Goal: Task Accomplishment & Management: Manage account settings

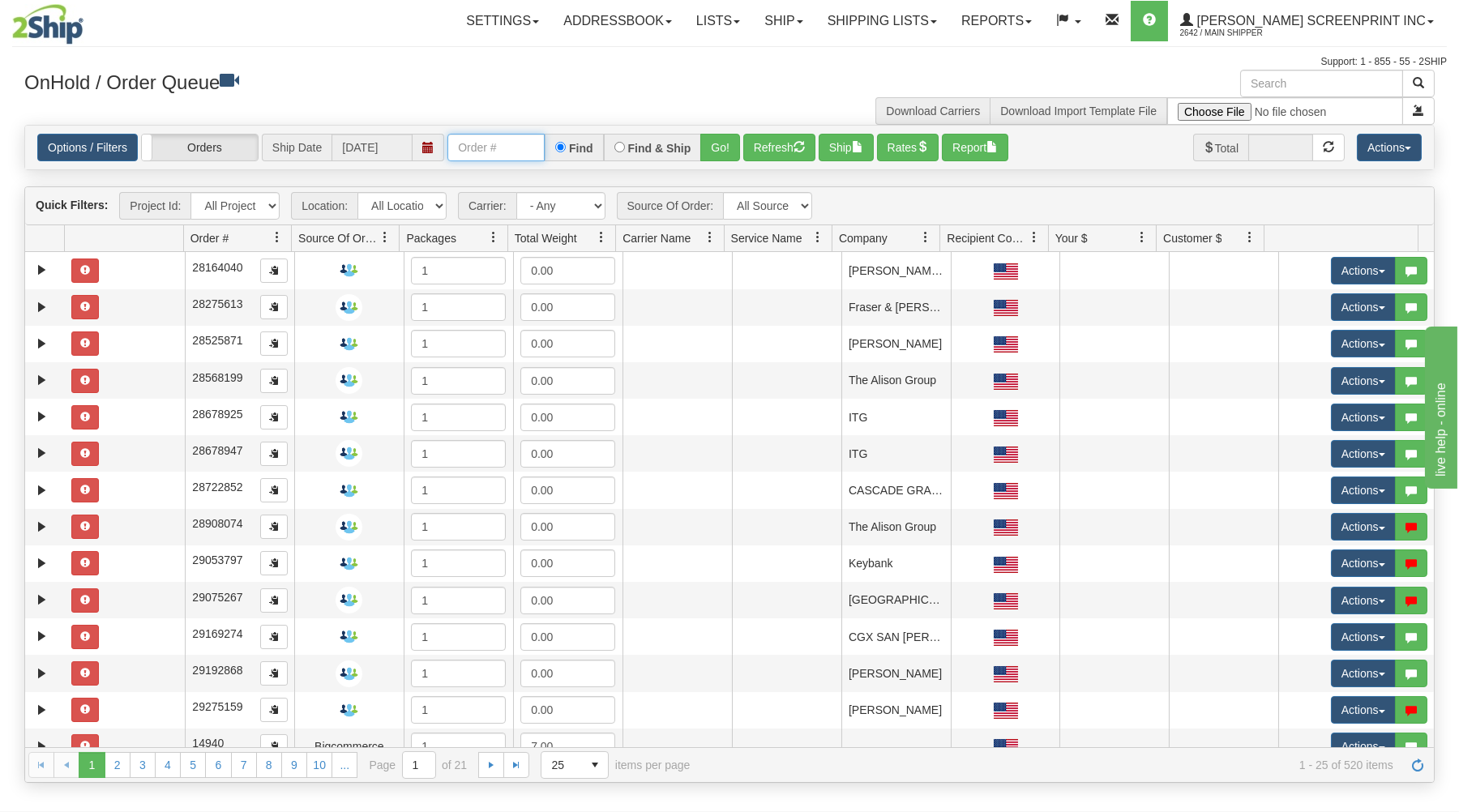
click at [507, 146] on input "text" at bounding box center [496, 147] width 98 height 27
type input "31649104"
click at [711, 150] on button "Go!" at bounding box center [720, 147] width 39 height 27
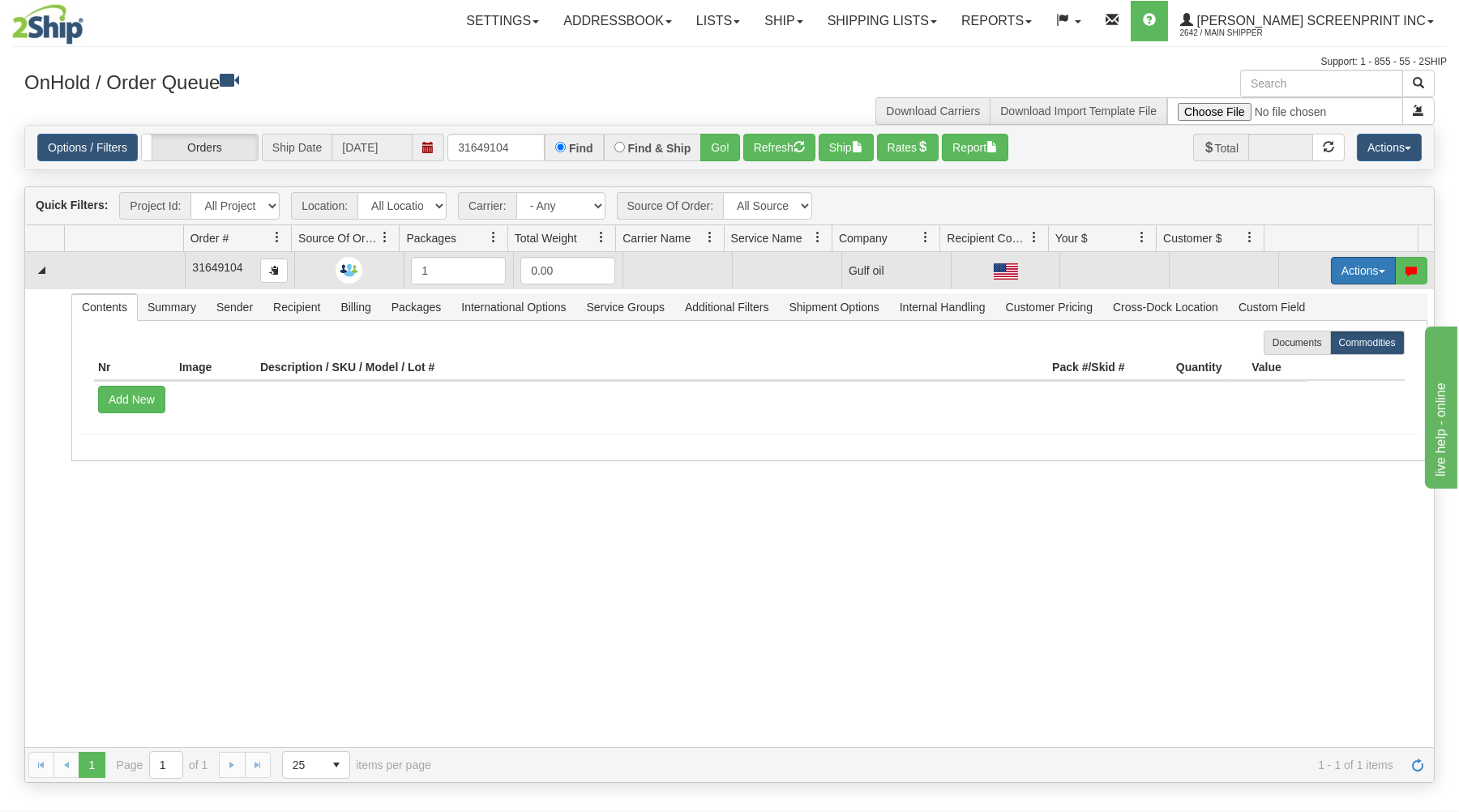
click at [1368, 266] on button "Actions" at bounding box center [1364, 271] width 65 height 27
click at [1346, 302] on link "Open" at bounding box center [1330, 302] width 129 height 21
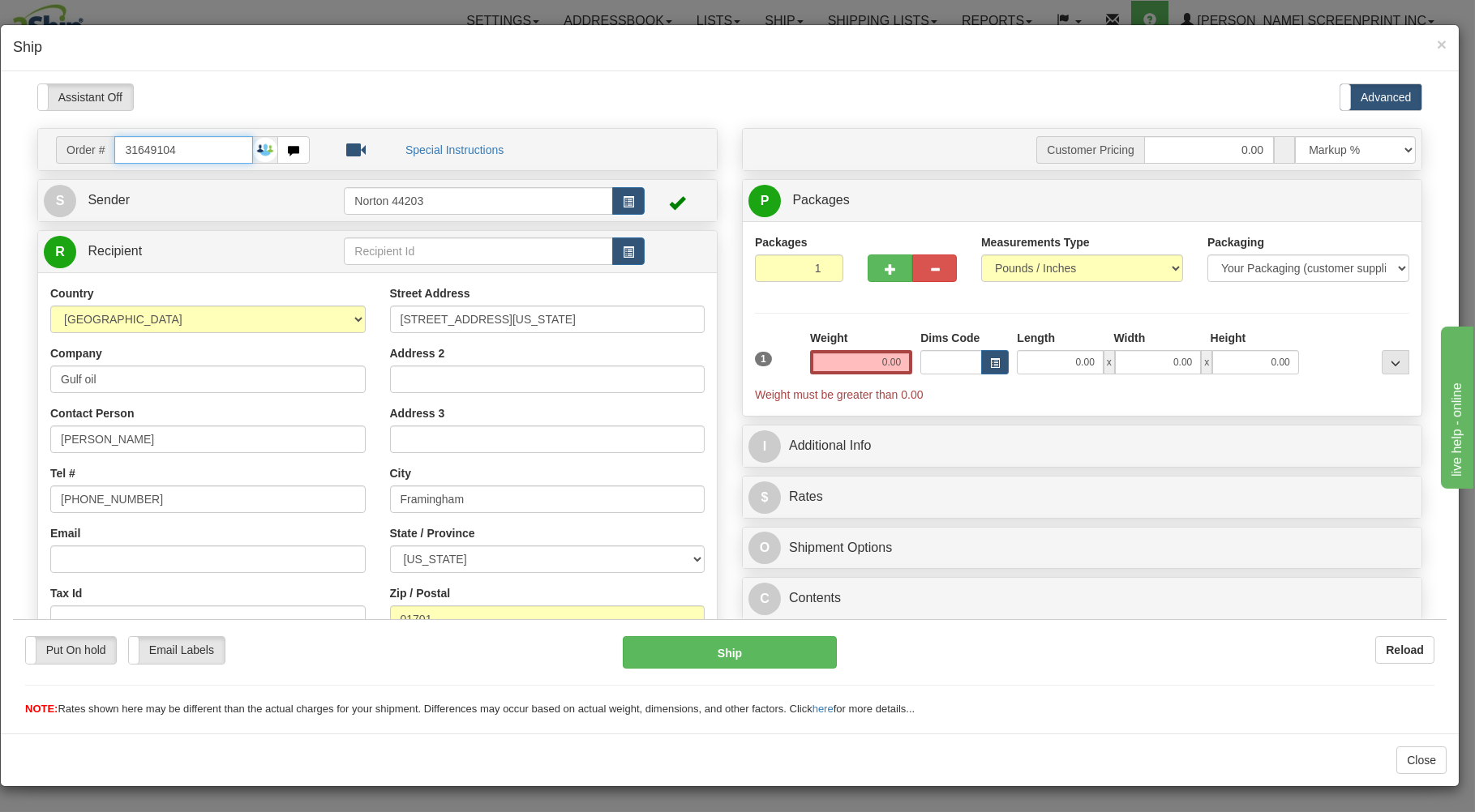
type input "1.50"
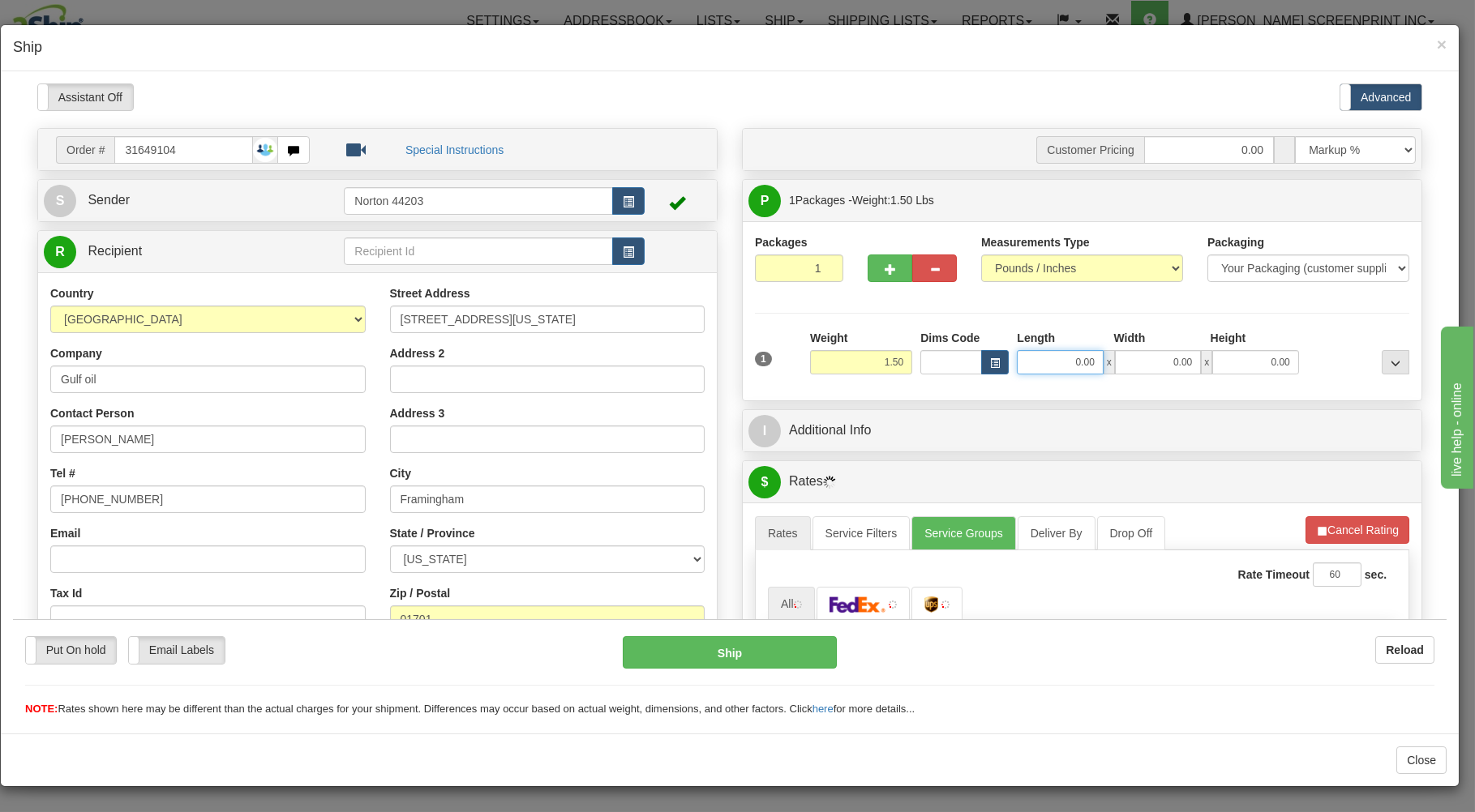
click at [1038, 361] on input "0.00" at bounding box center [1059, 361] width 86 height 24
type input "2.40"
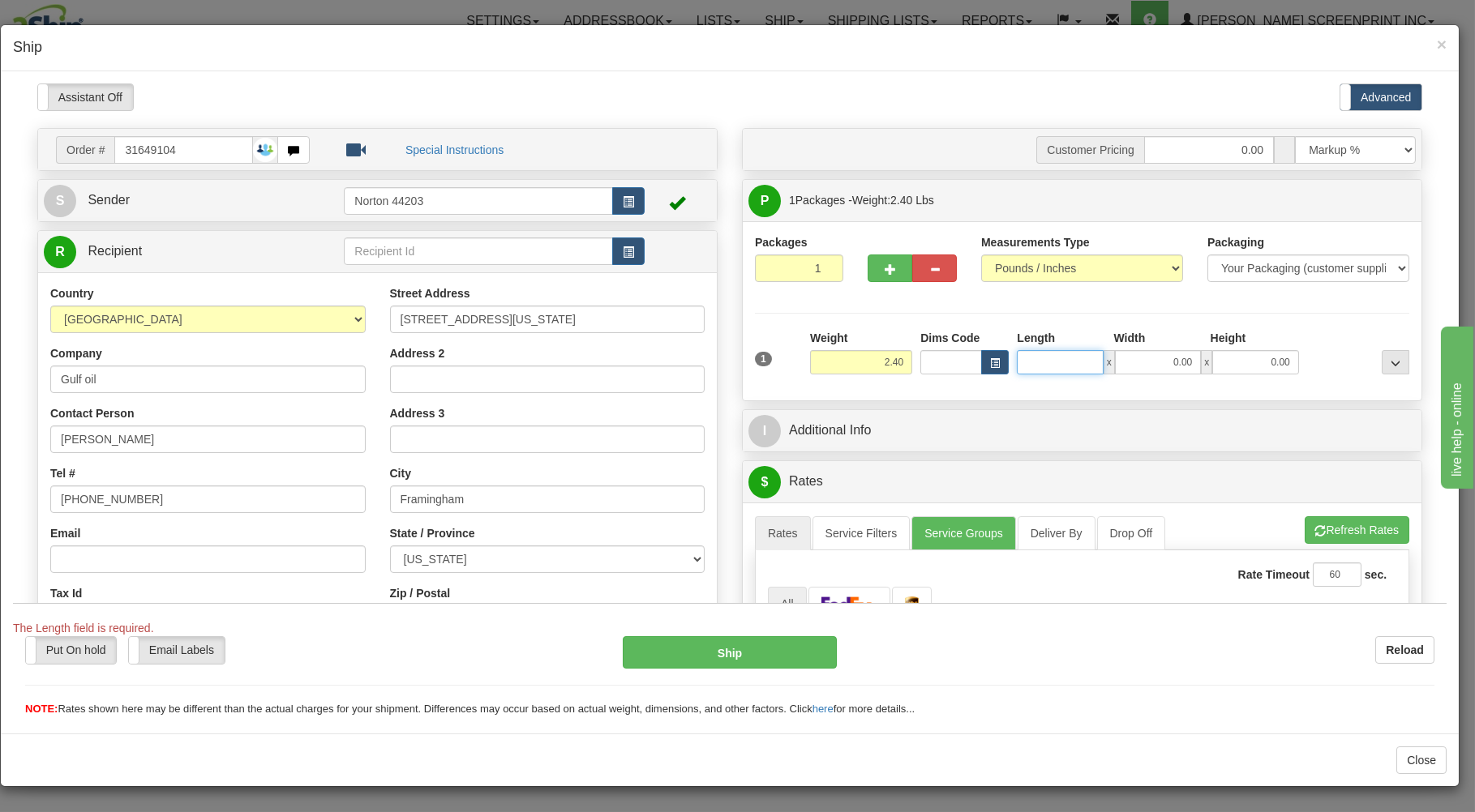
type input "3"
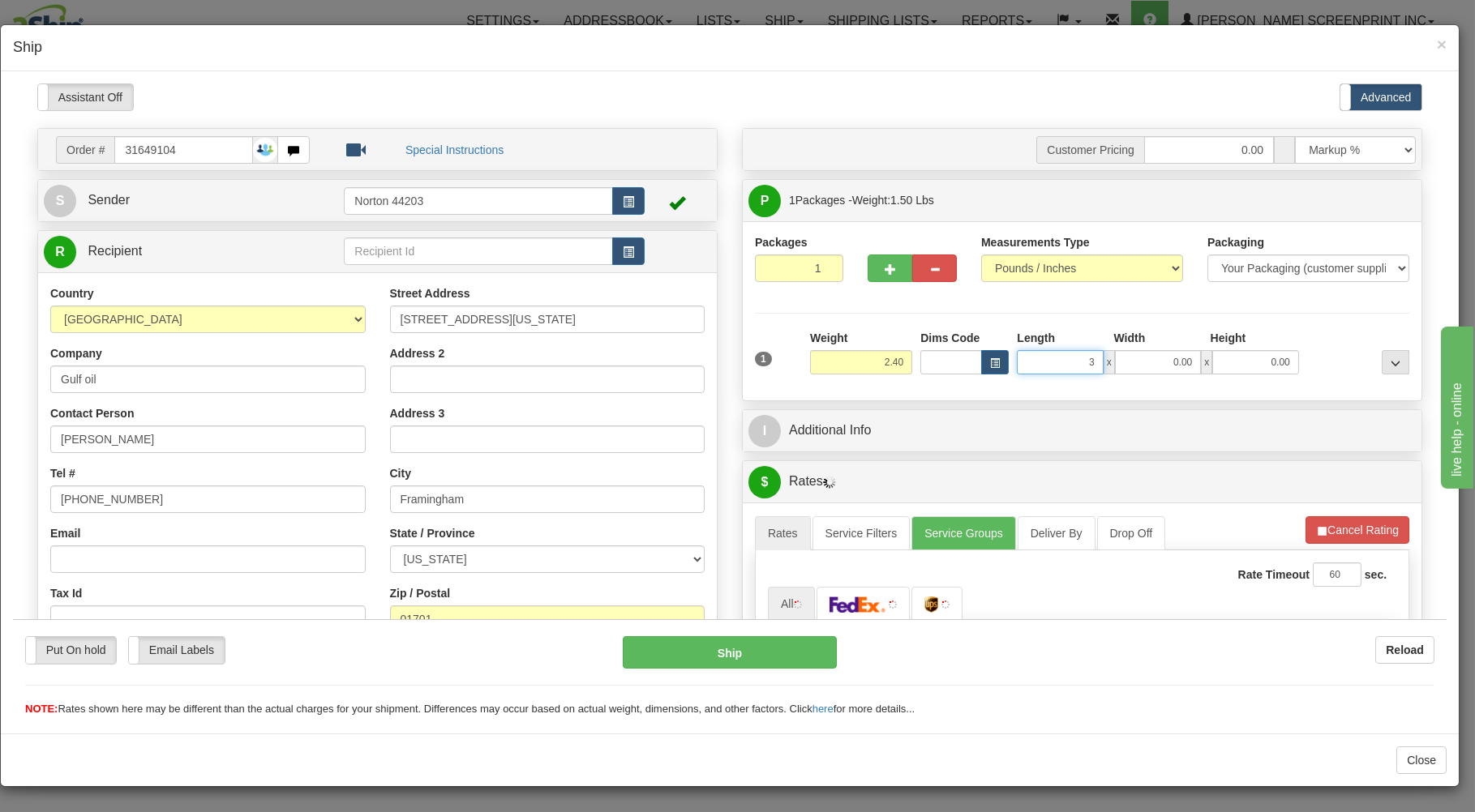
type input "1.50"
type input "32.00"
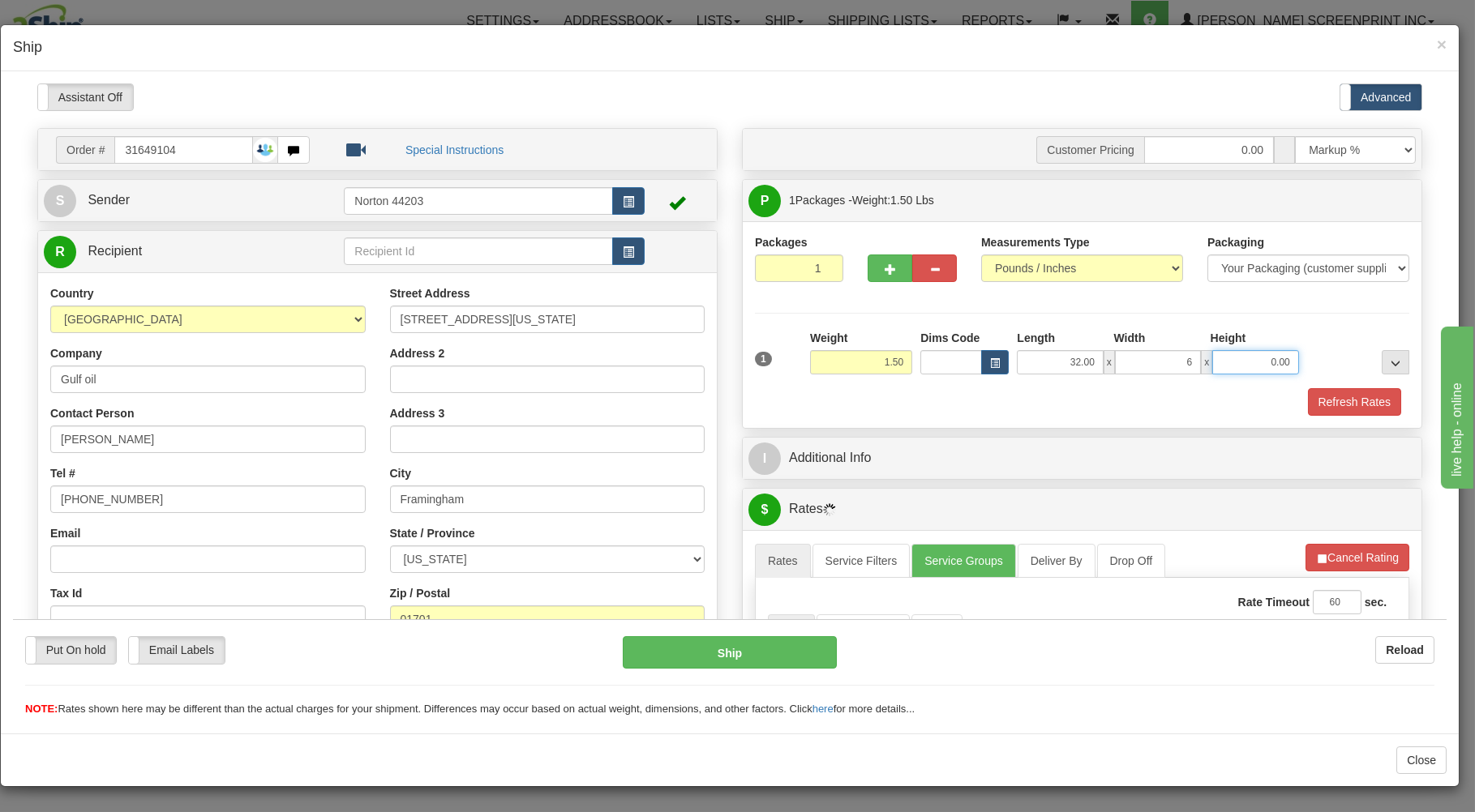
type input "6.00"
click at [993, 397] on div "Refresh Rates" at bounding box center [1082, 401] width 663 height 27
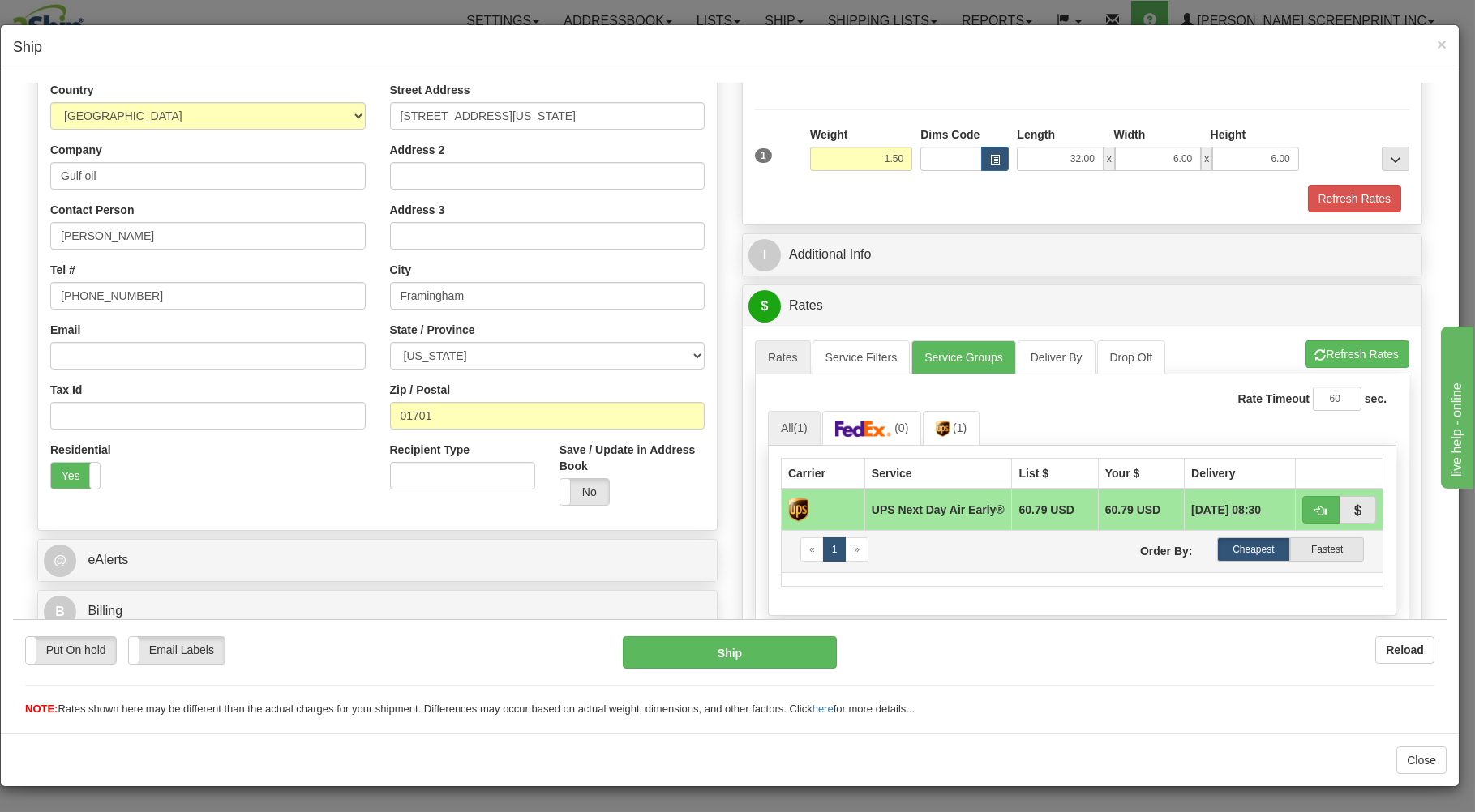
scroll to position [347, 0]
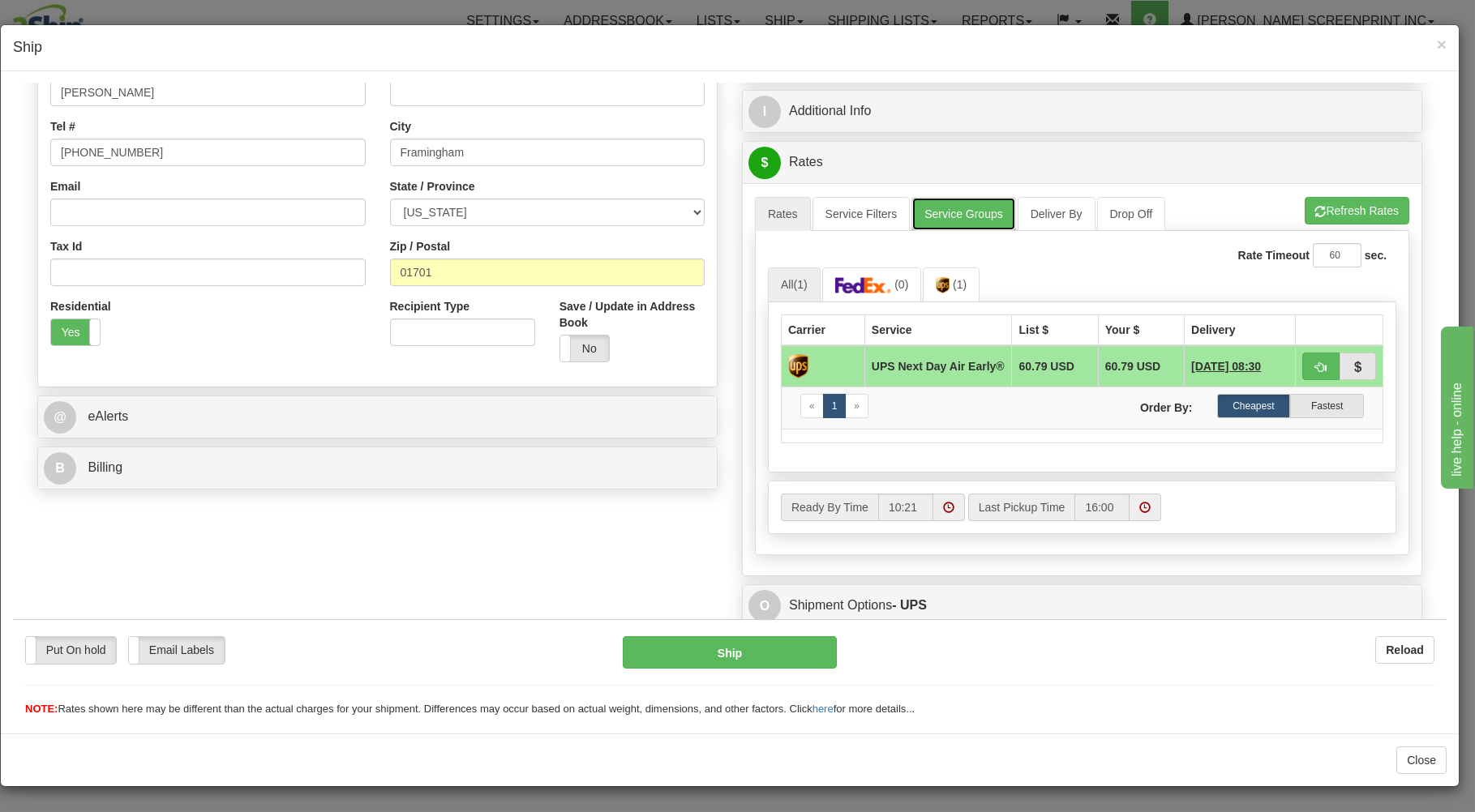
click at [924, 220] on link "Service Groups" at bounding box center [962, 213] width 104 height 34
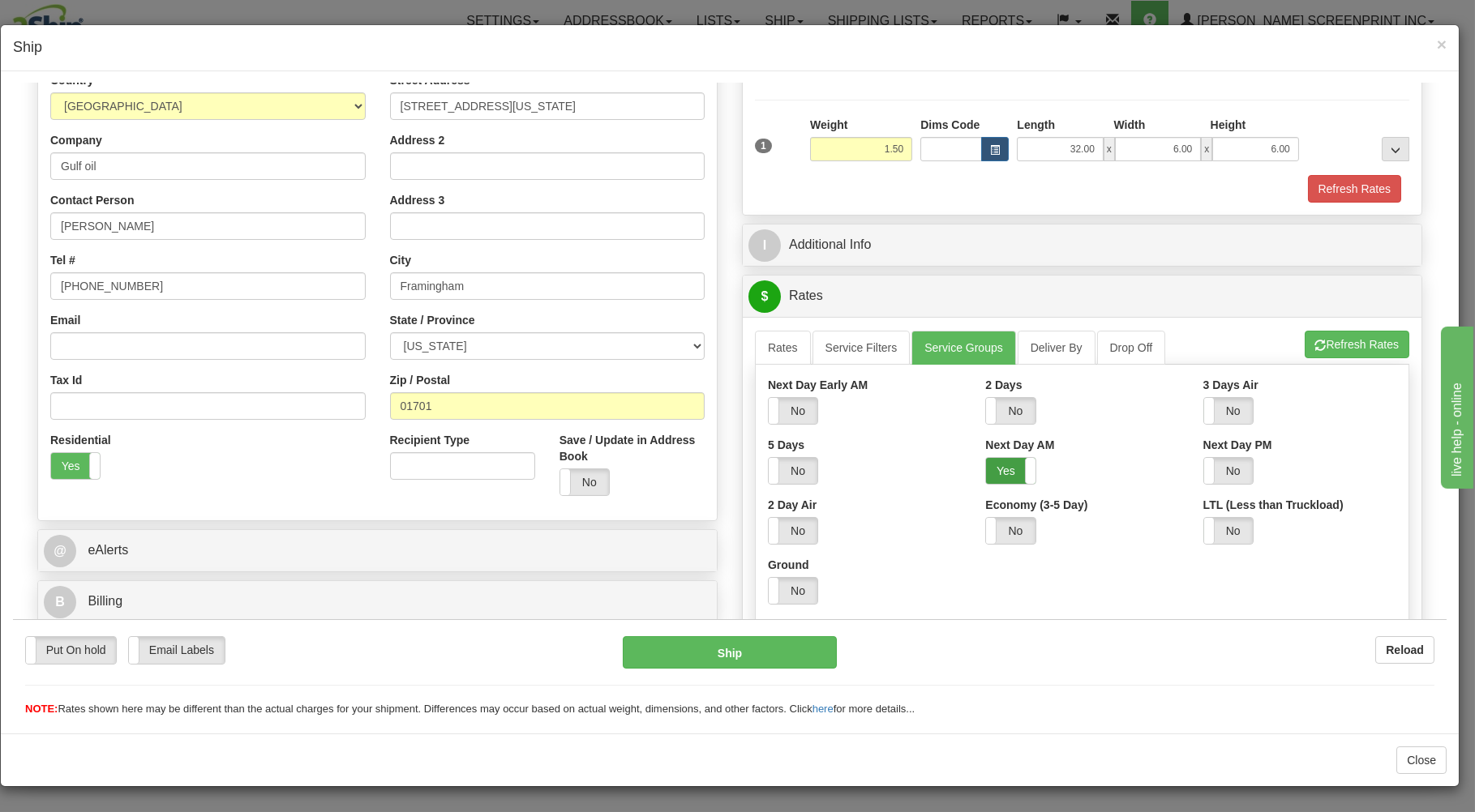
click at [988, 470] on label "Yes" at bounding box center [1010, 470] width 49 height 26
click at [1328, 342] on button "Refresh Rates" at bounding box center [1357, 343] width 105 height 27
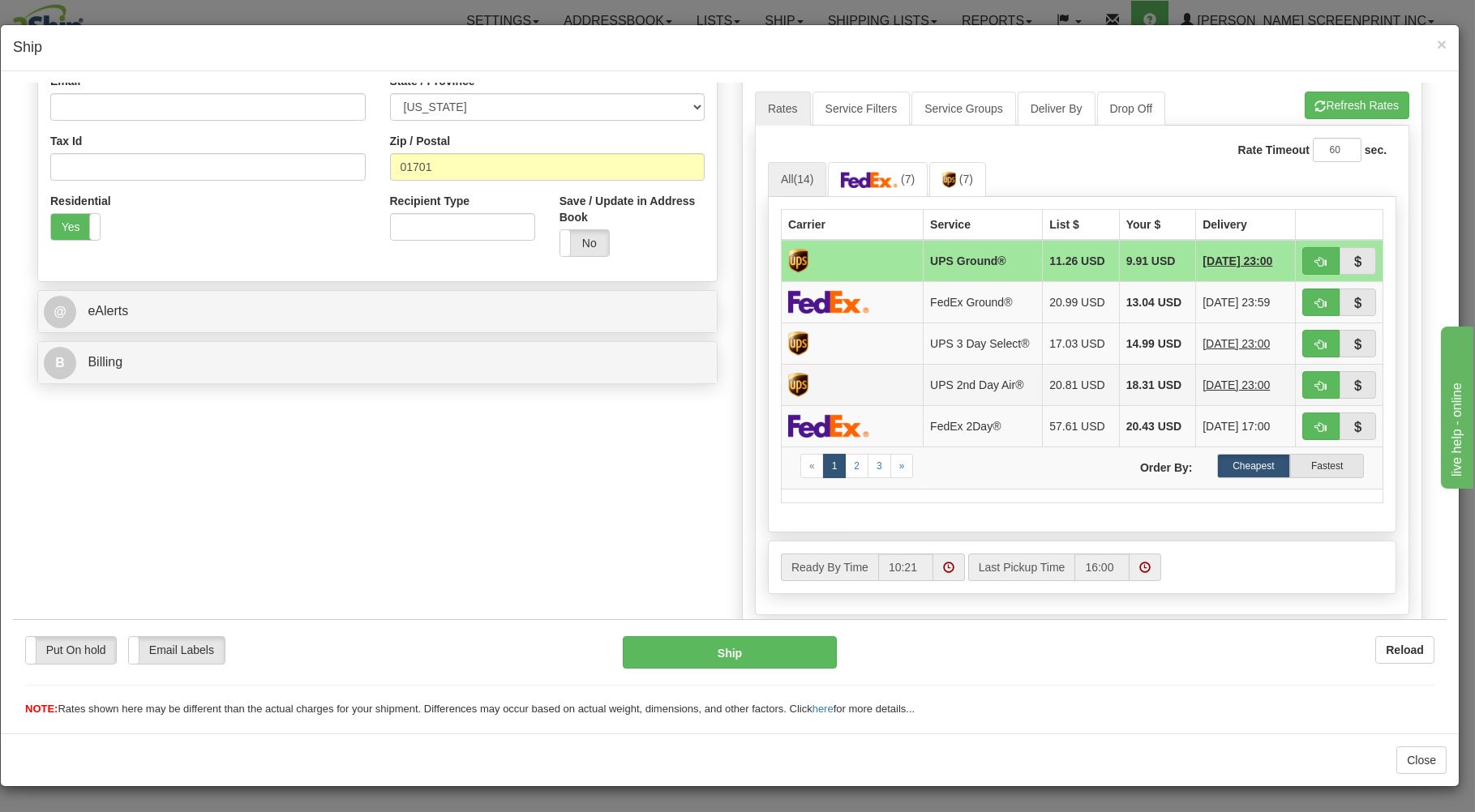
scroll to position [493, 0]
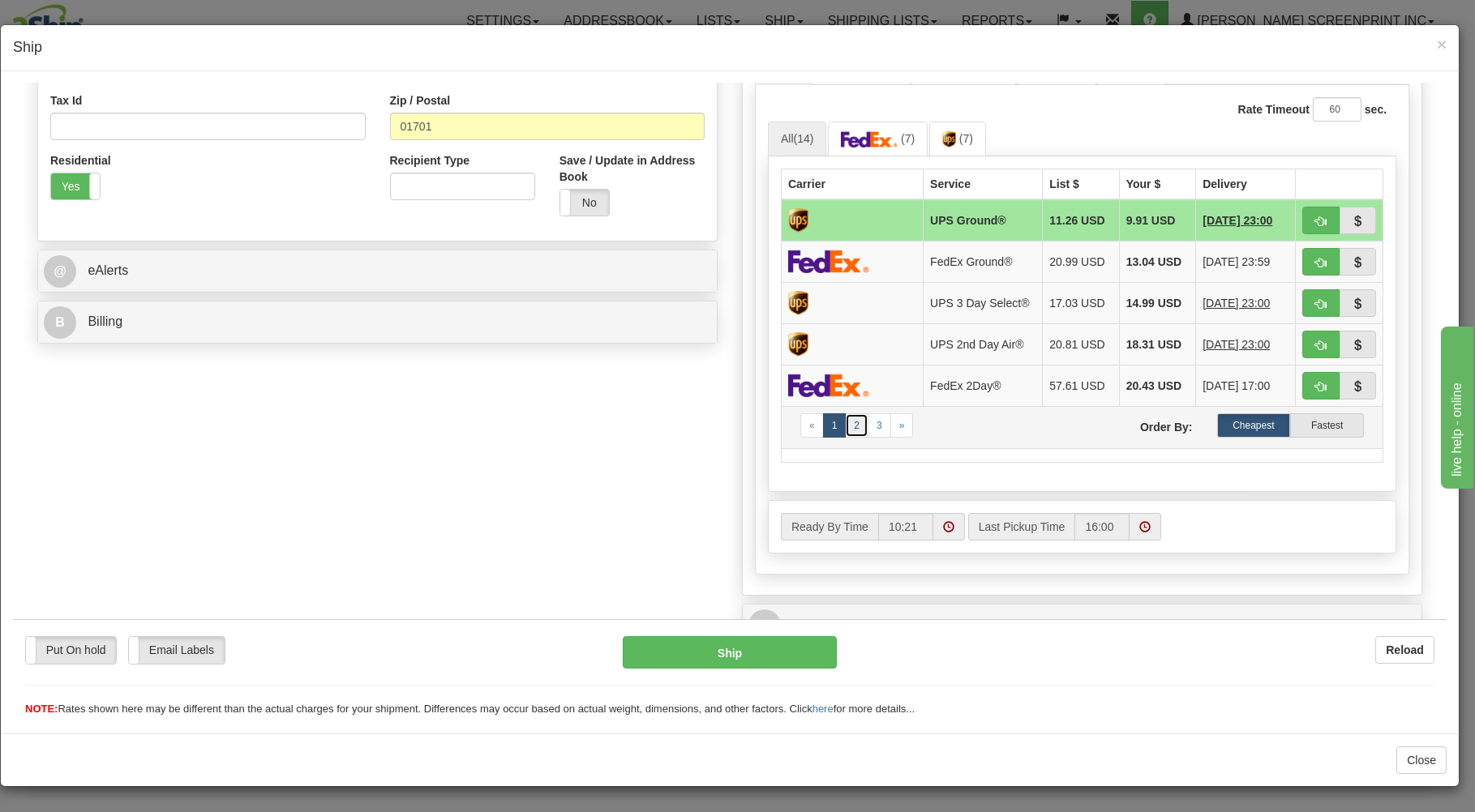
click at [847, 430] on link "2" at bounding box center [856, 425] width 23 height 24
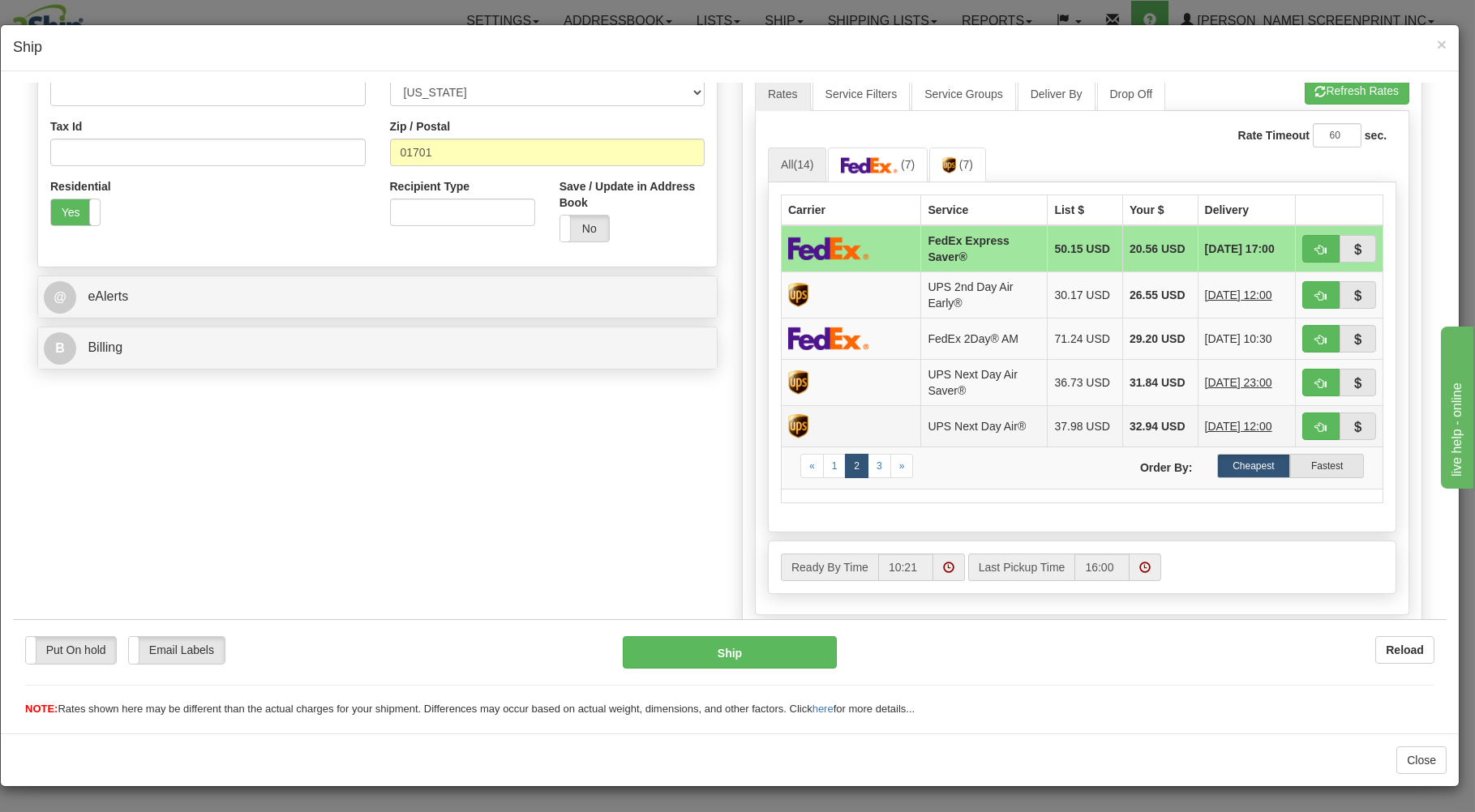
scroll to position [534, 0]
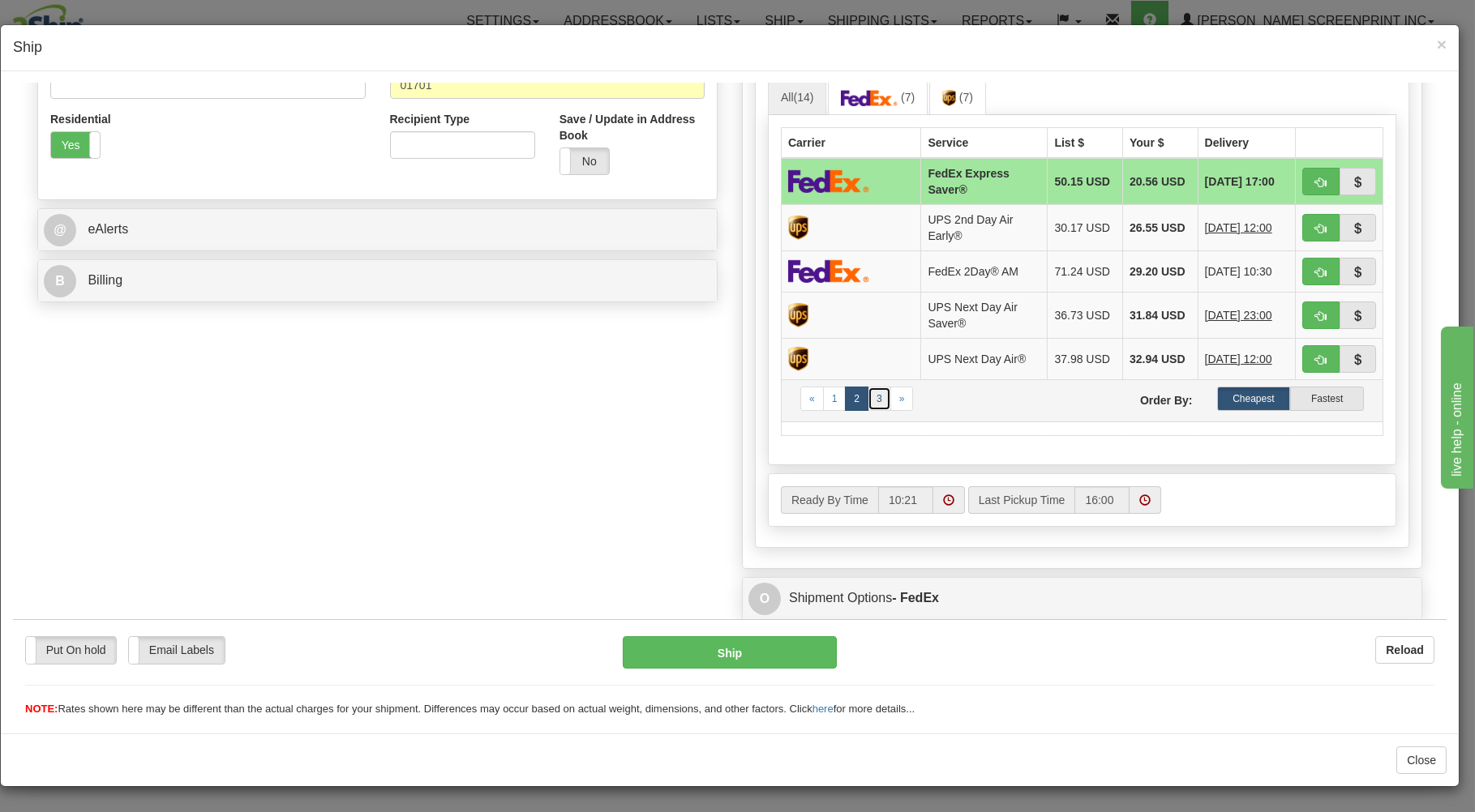
click at [875, 410] on link "3" at bounding box center [878, 397] width 23 height 24
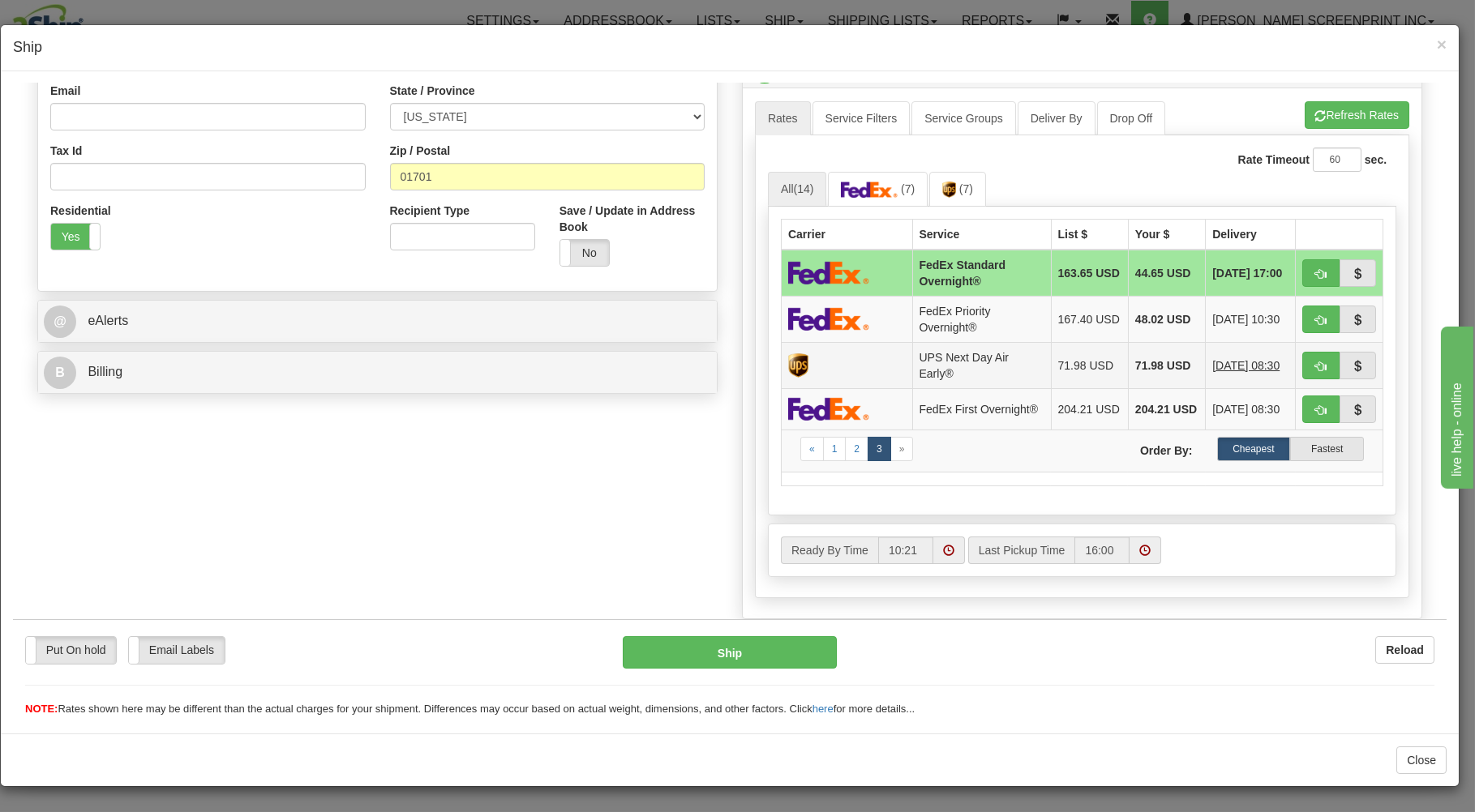
scroll to position [540, 0]
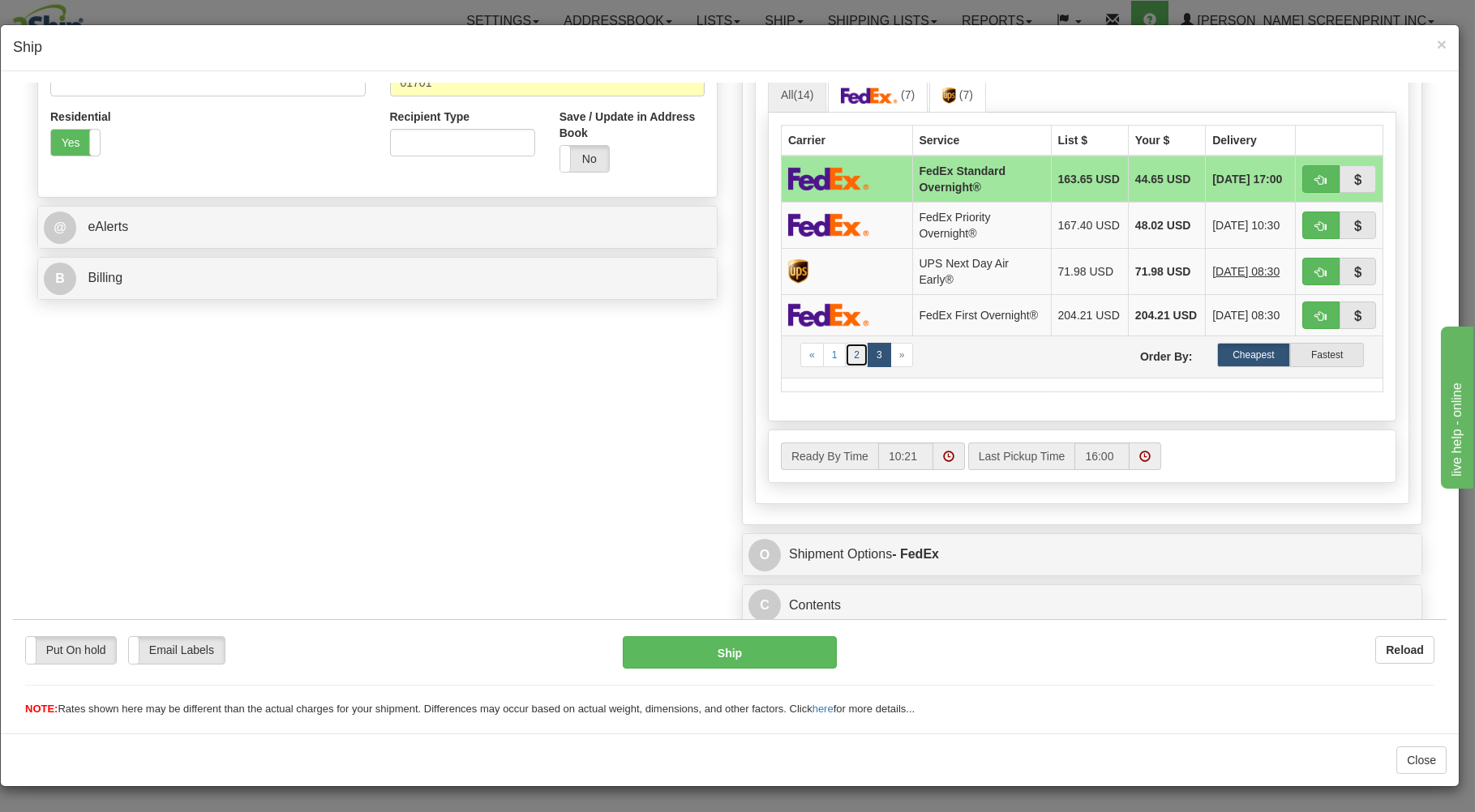
click at [851, 355] on link "2" at bounding box center [856, 354] width 23 height 24
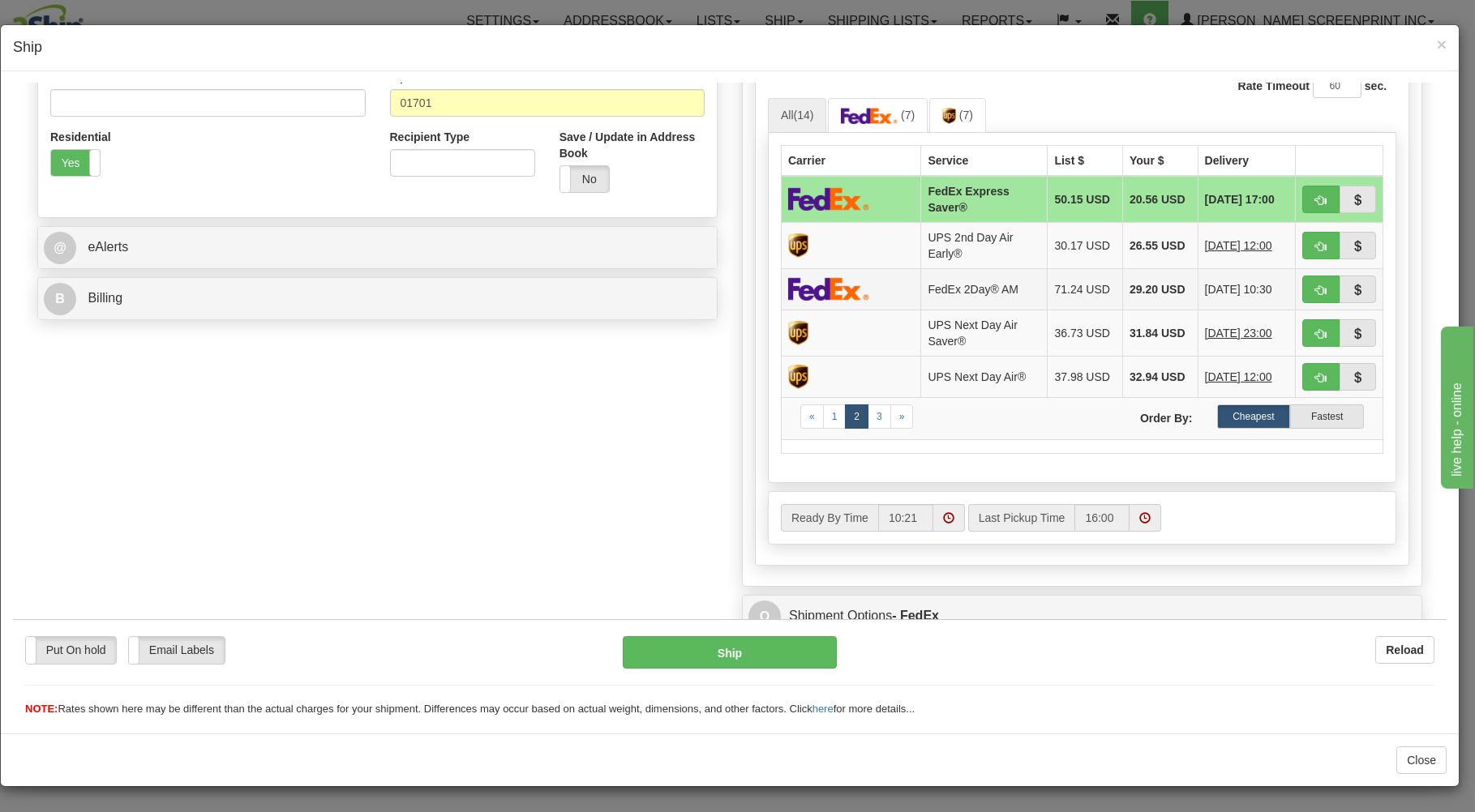
scroll to position [534, 0]
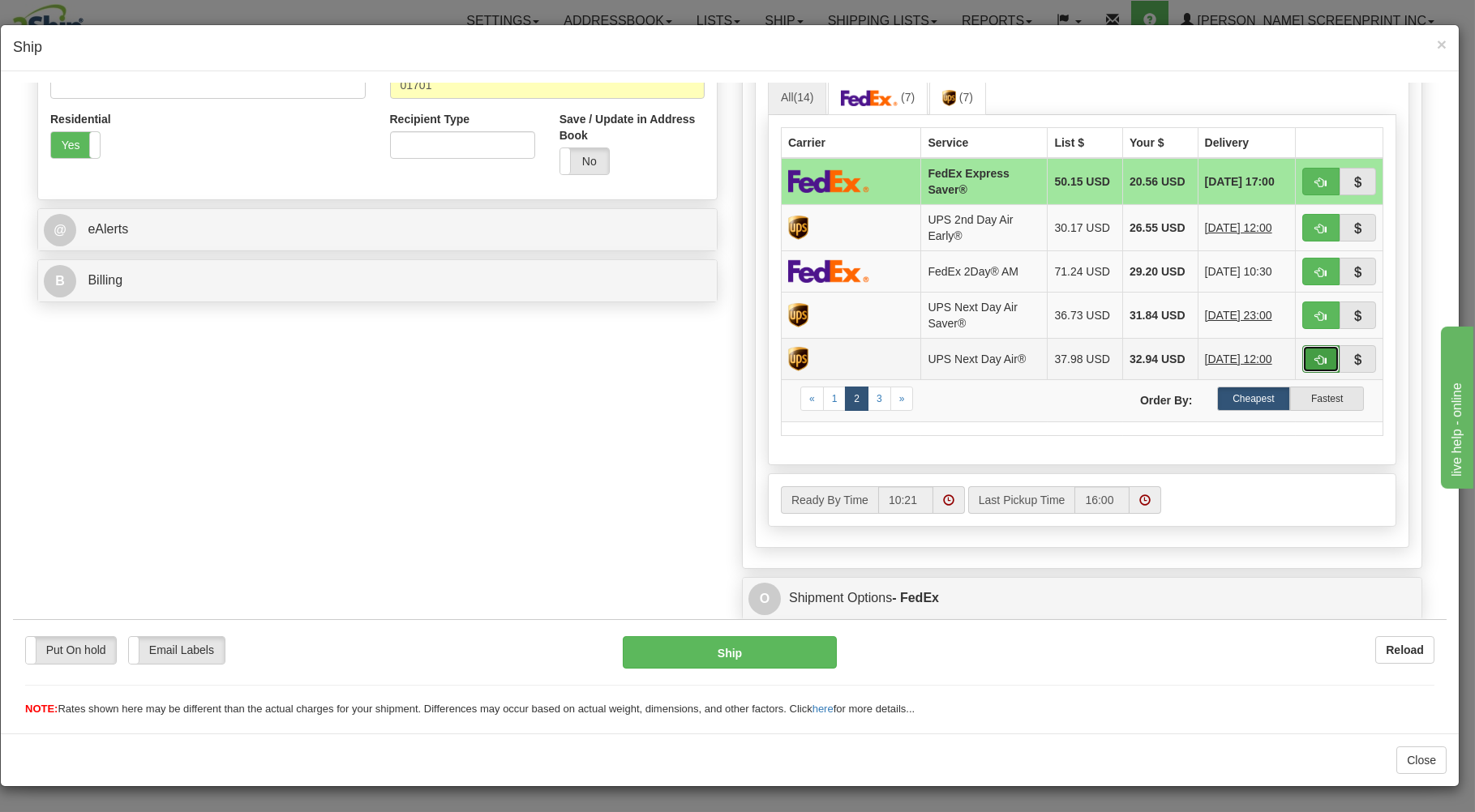
click at [1313, 366] on button "button" at bounding box center [1321, 358] width 38 height 27
type input "01"
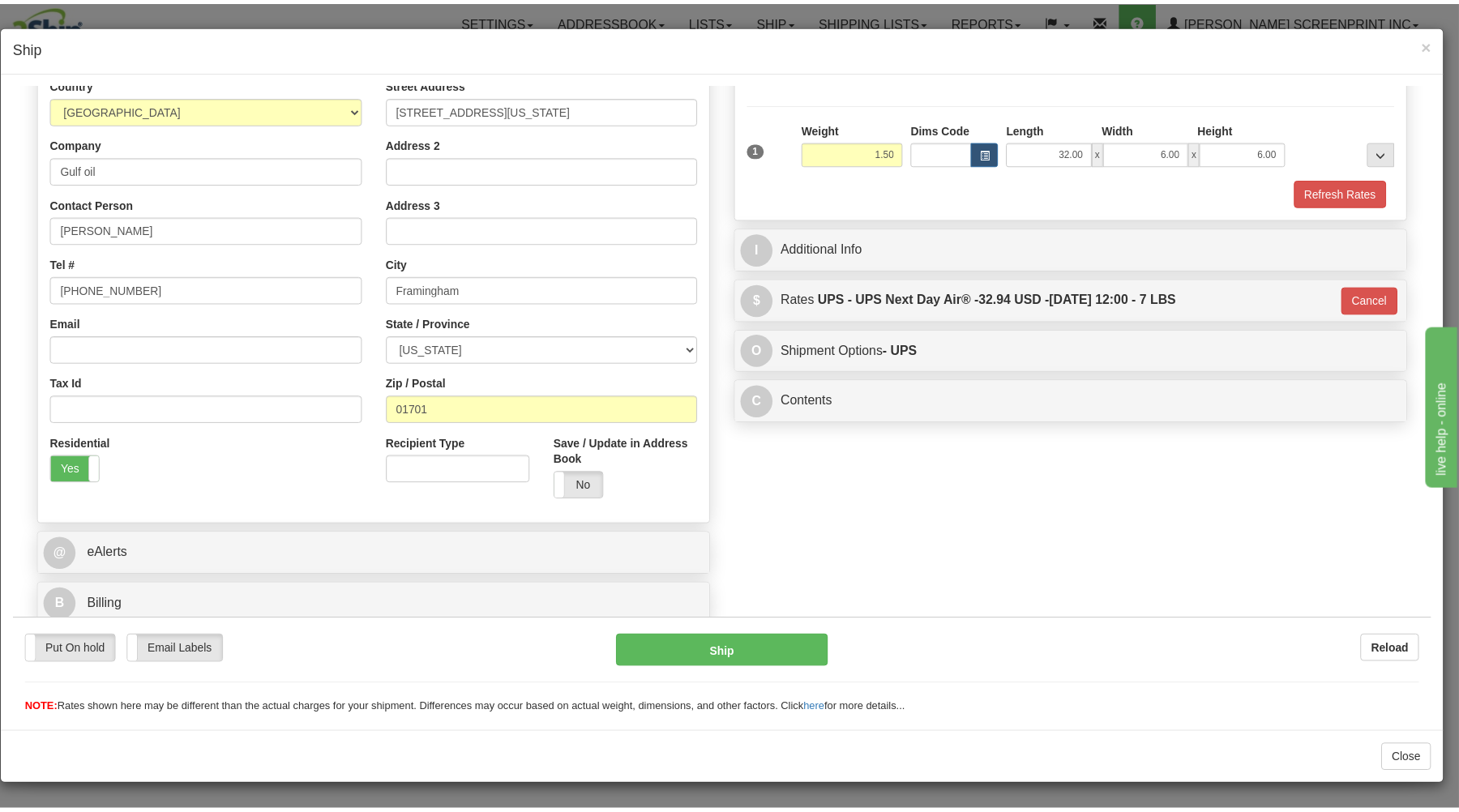
scroll to position [213, 0]
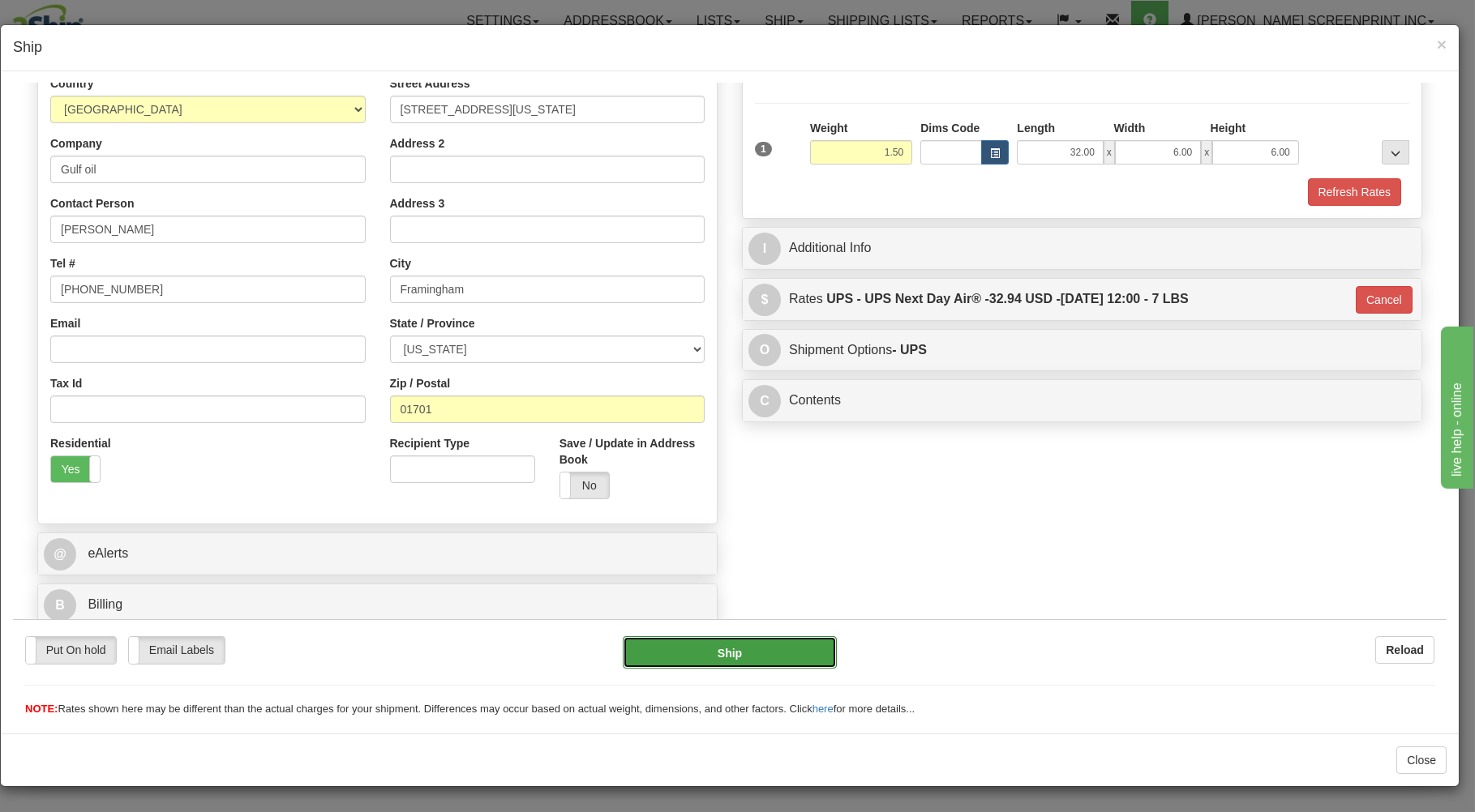
click at [745, 650] on button "Ship" at bounding box center [730, 652] width 215 height 33
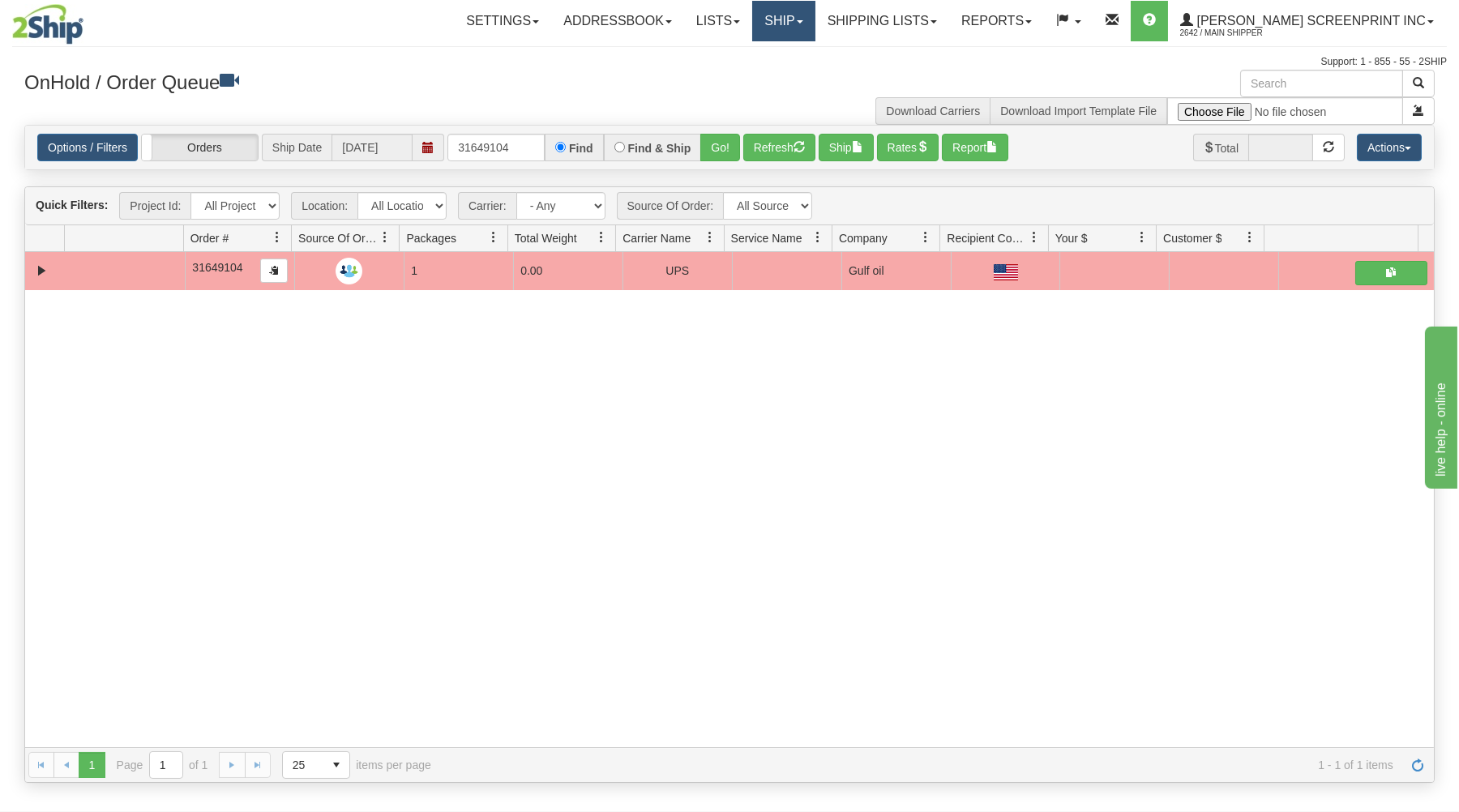
click at [815, 18] on link "Ship" at bounding box center [783, 21] width 63 height 40
click at [815, 72] on link "Ship Request" at bounding box center [741, 78] width 146 height 21
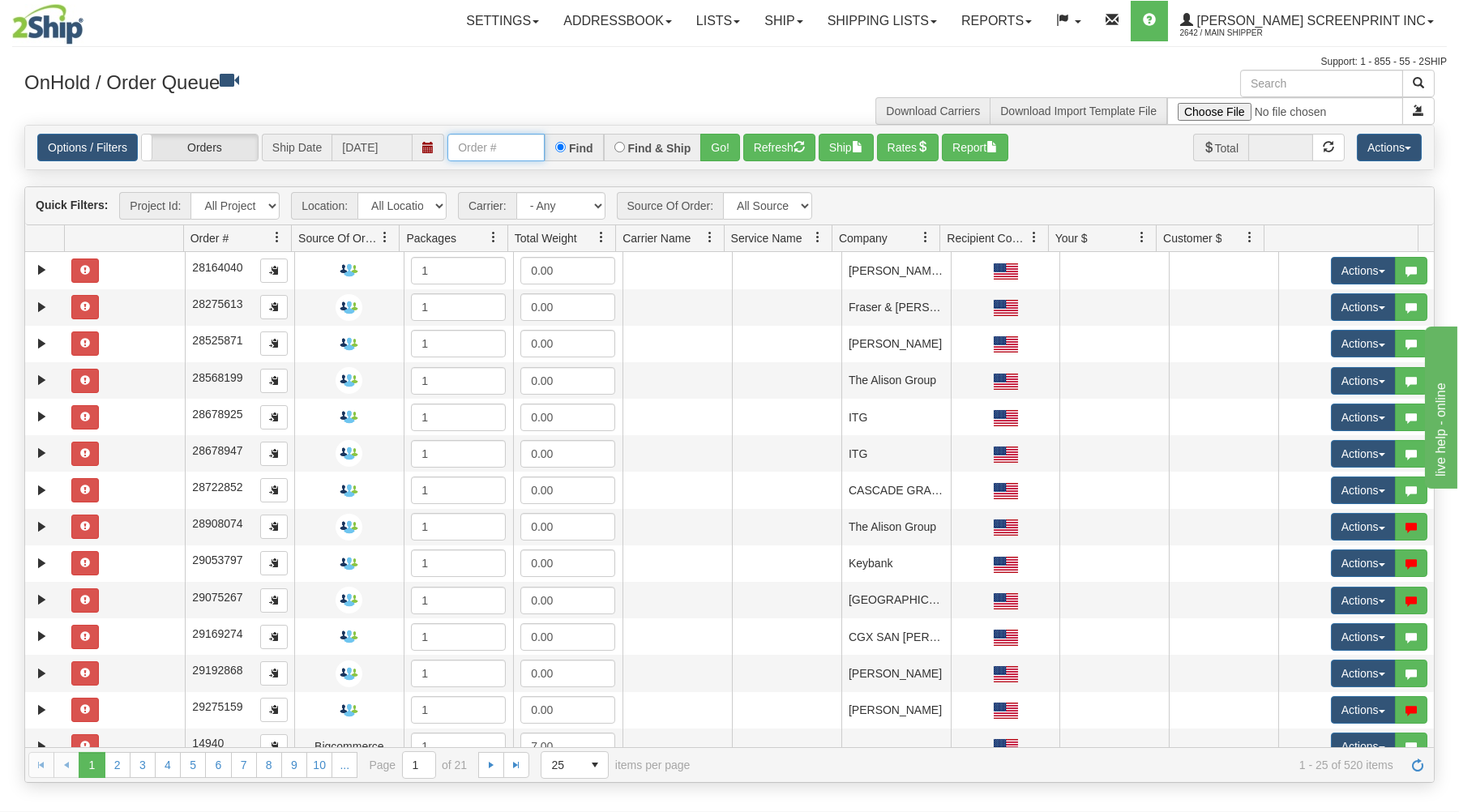
click at [534, 146] on input "text" at bounding box center [496, 147] width 98 height 27
type input "31655820"
click at [716, 149] on button "Go!" at bounding box center [720, 147] width 39 height 27
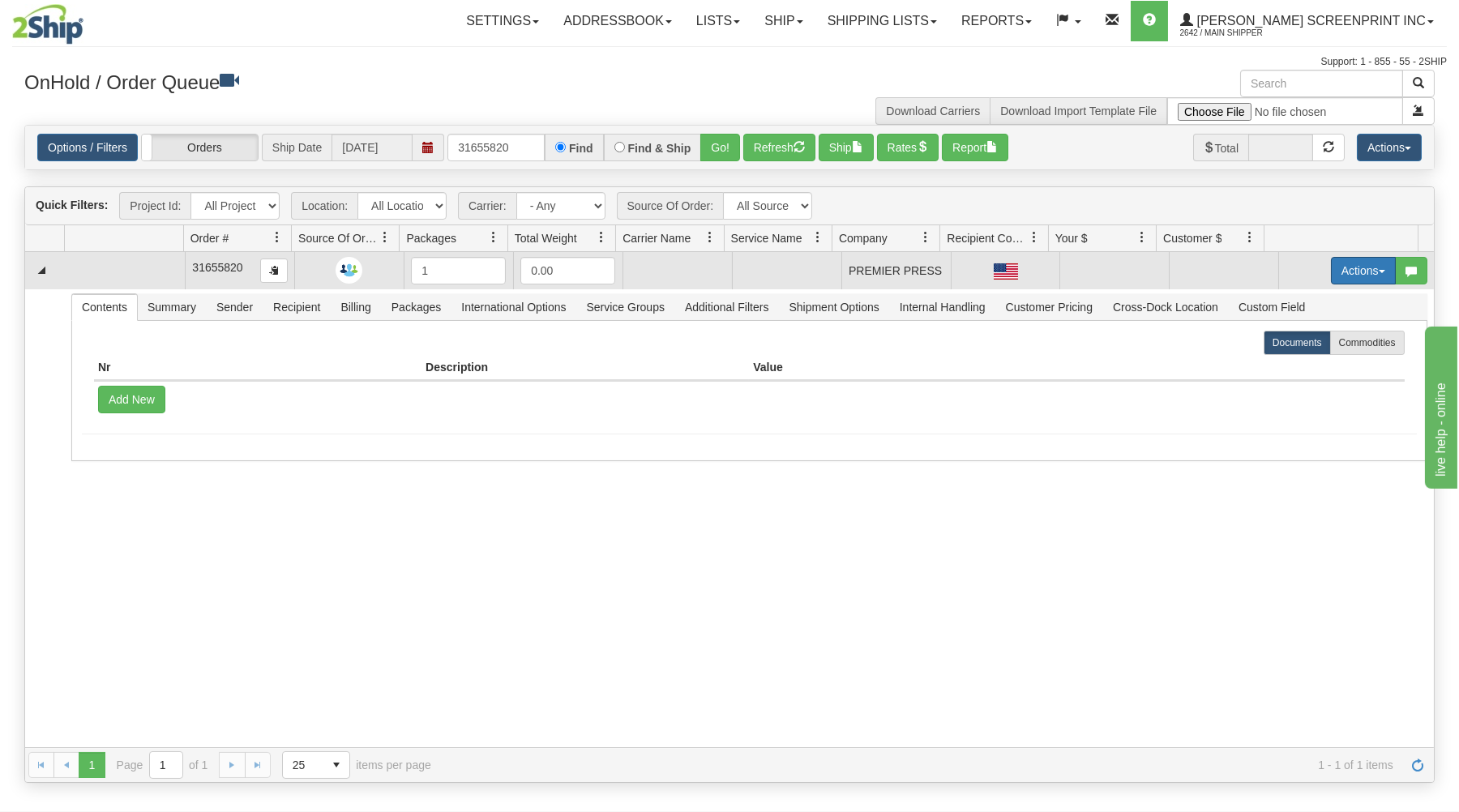
drag, startPoint x: 1355, startPoint y: 265, endPoint x: 1324, endPoint y: 290, distance: 39.8
click at [1354, 265] on button "Actions" at bounding box center [1364, 271] width 65 height 27
click at [1318, 296] on link "Open" at bounding box center [1330, 302] width 129 height 21
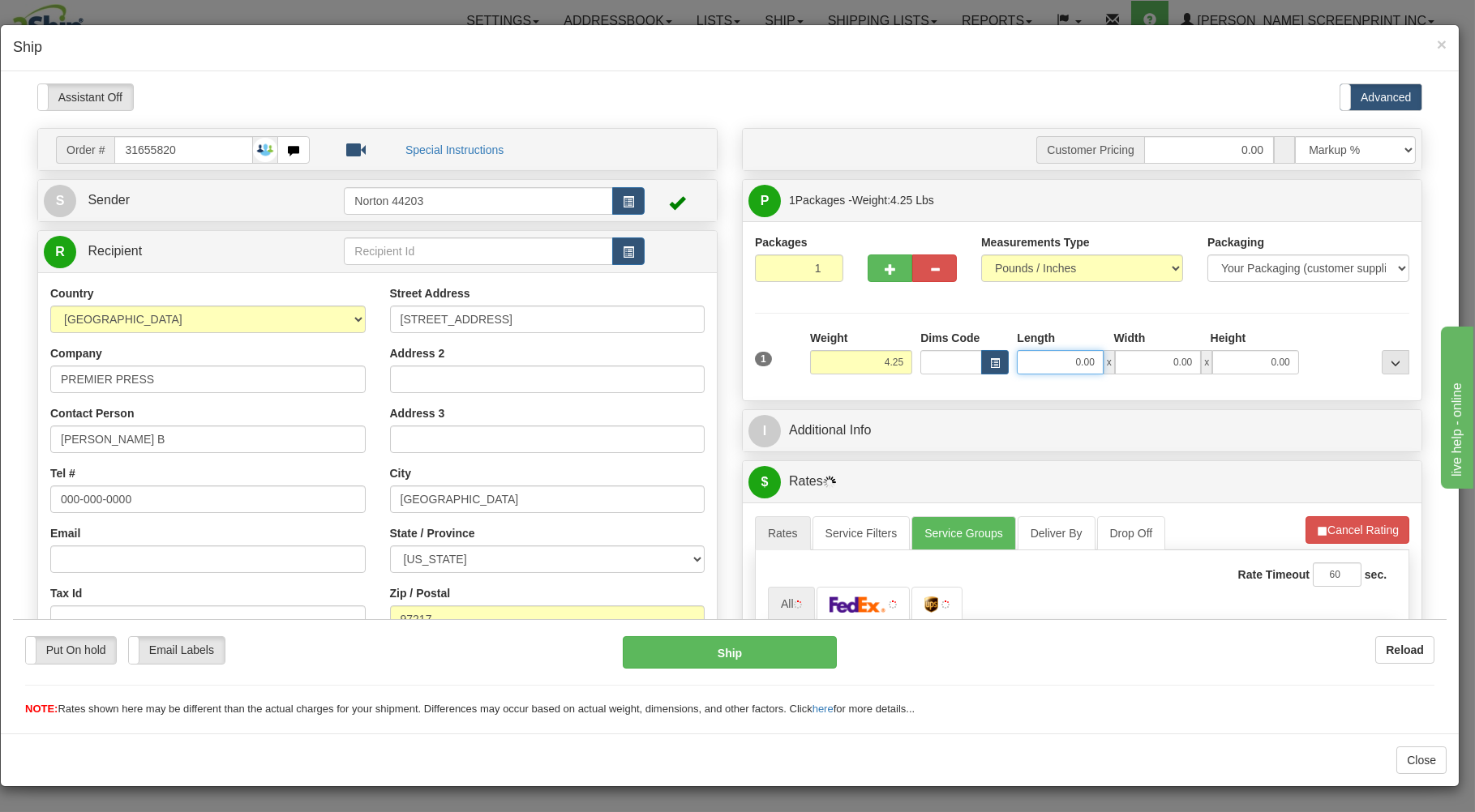
click at [1047, 364] on input "0.00" at bounding box center [1059, 361] width 86 height 24
type input "26.00"
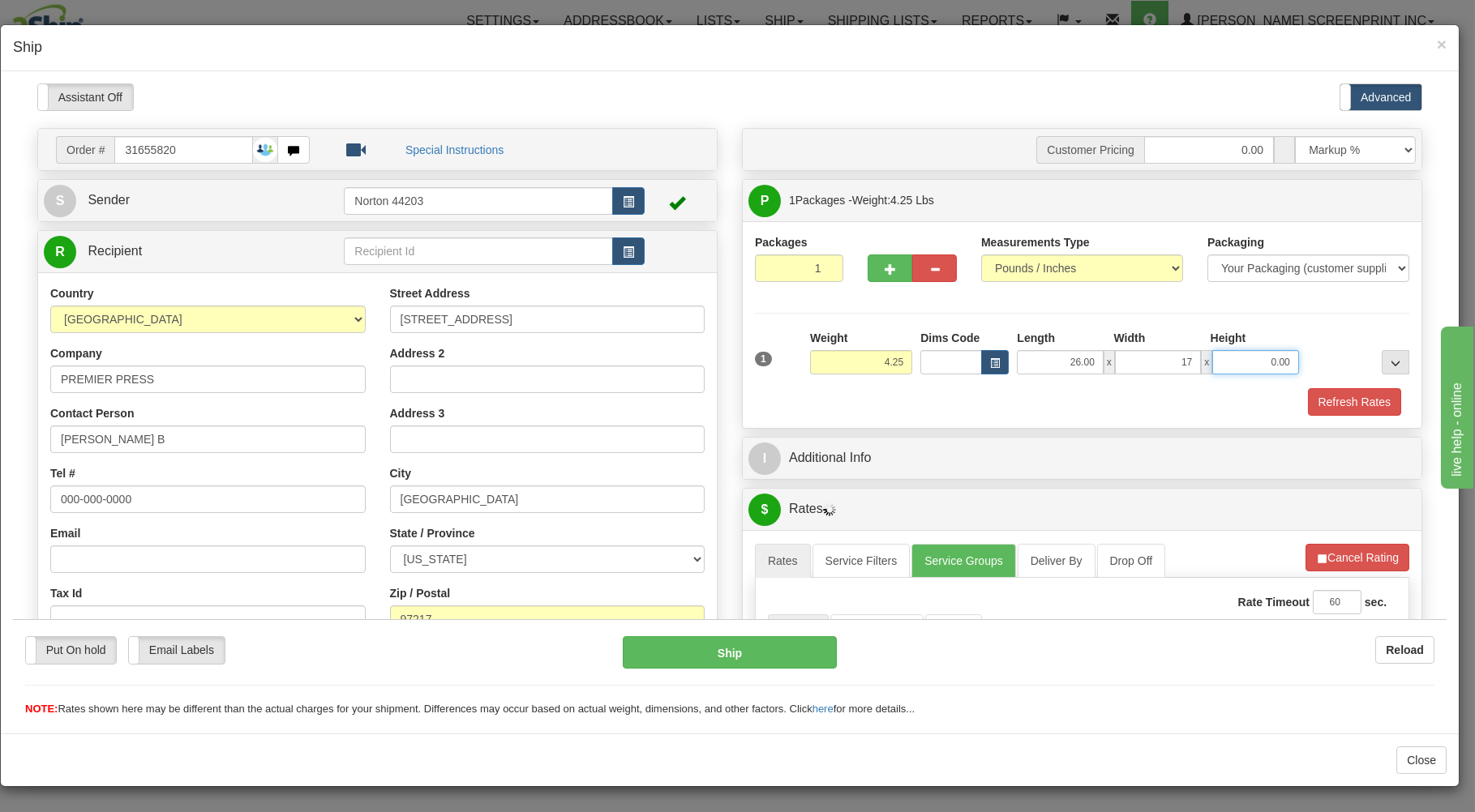
type input "17.00"
type input "4.00"
type input "4.25"
click at [1094, 385] on div "1 Weight 4.25 Dims Code x x" at bounding box center [1082, 357] width 663 height 57
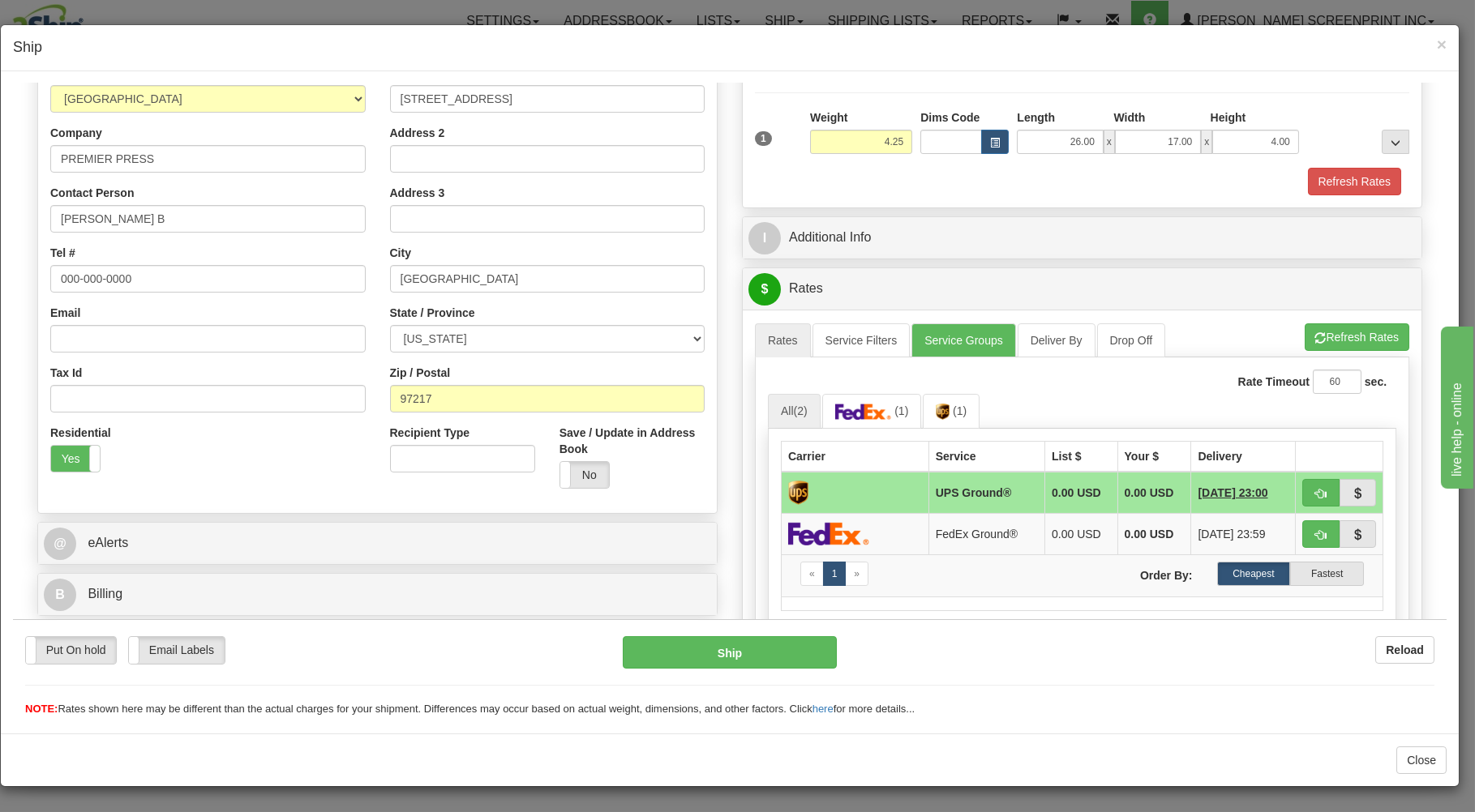
scroll to position [260, 0]
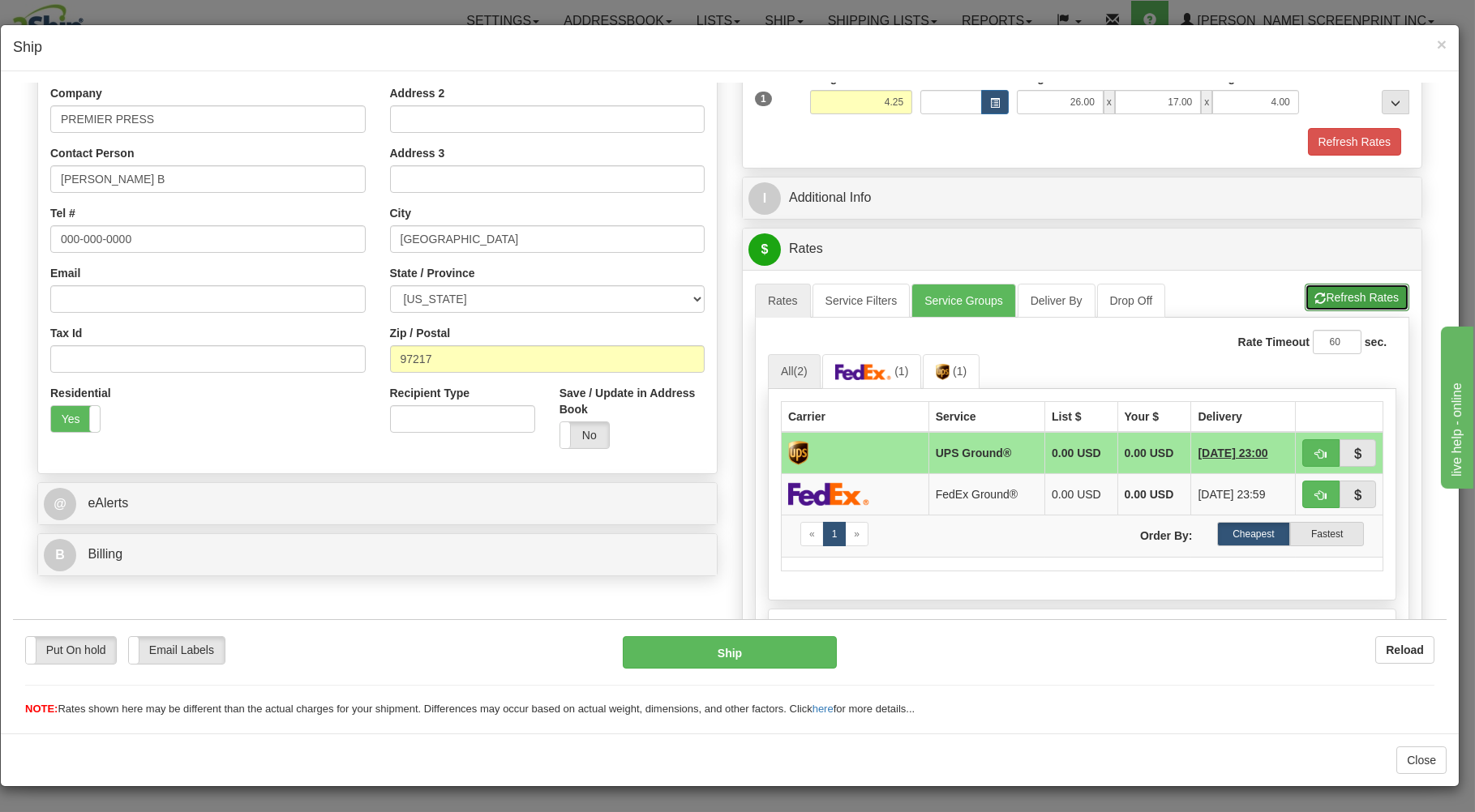
click at [1314, 294] on button "Refresh Rates" at bounding box center [1357, 296] width 105 height 27
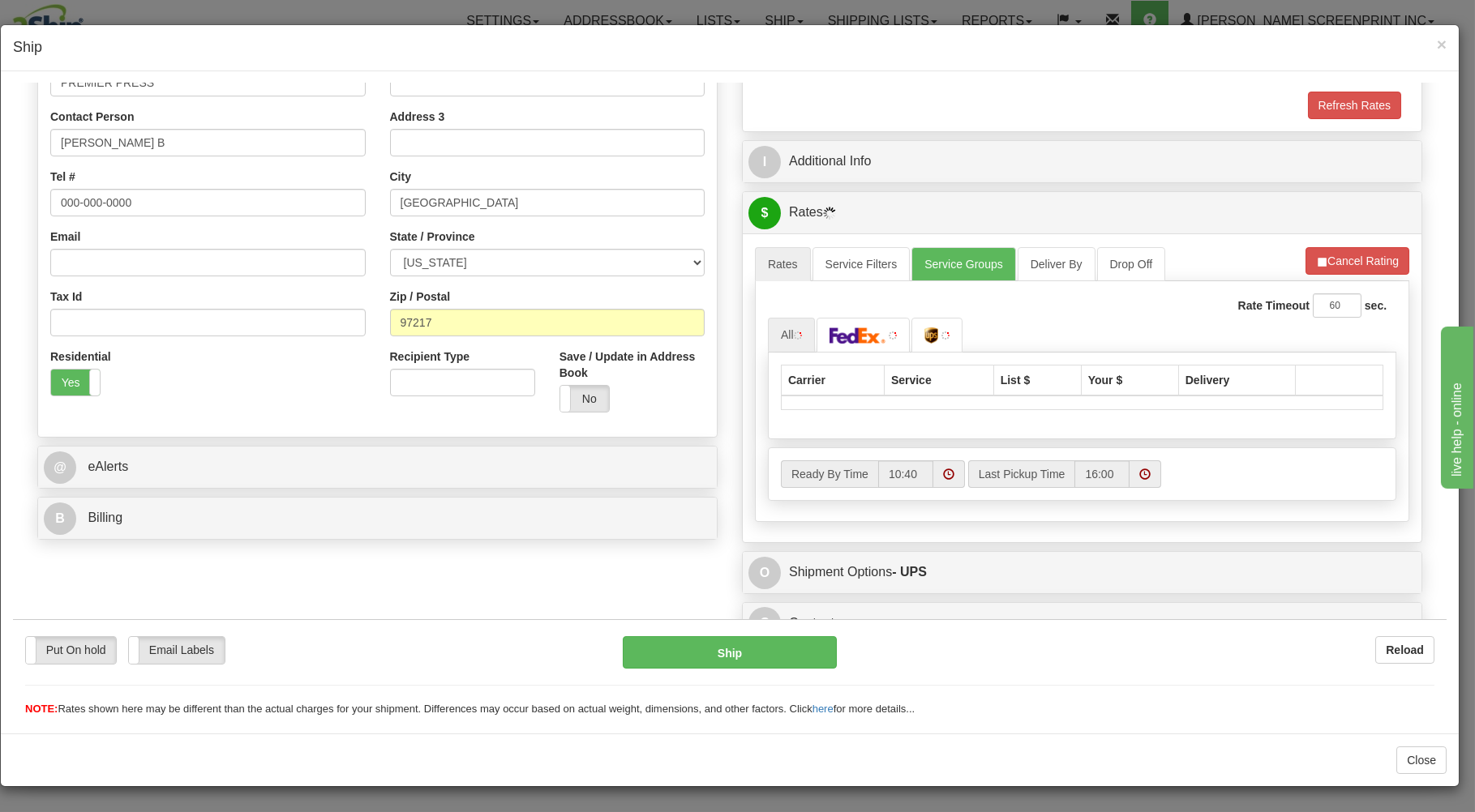
scroll to position [319, 0]
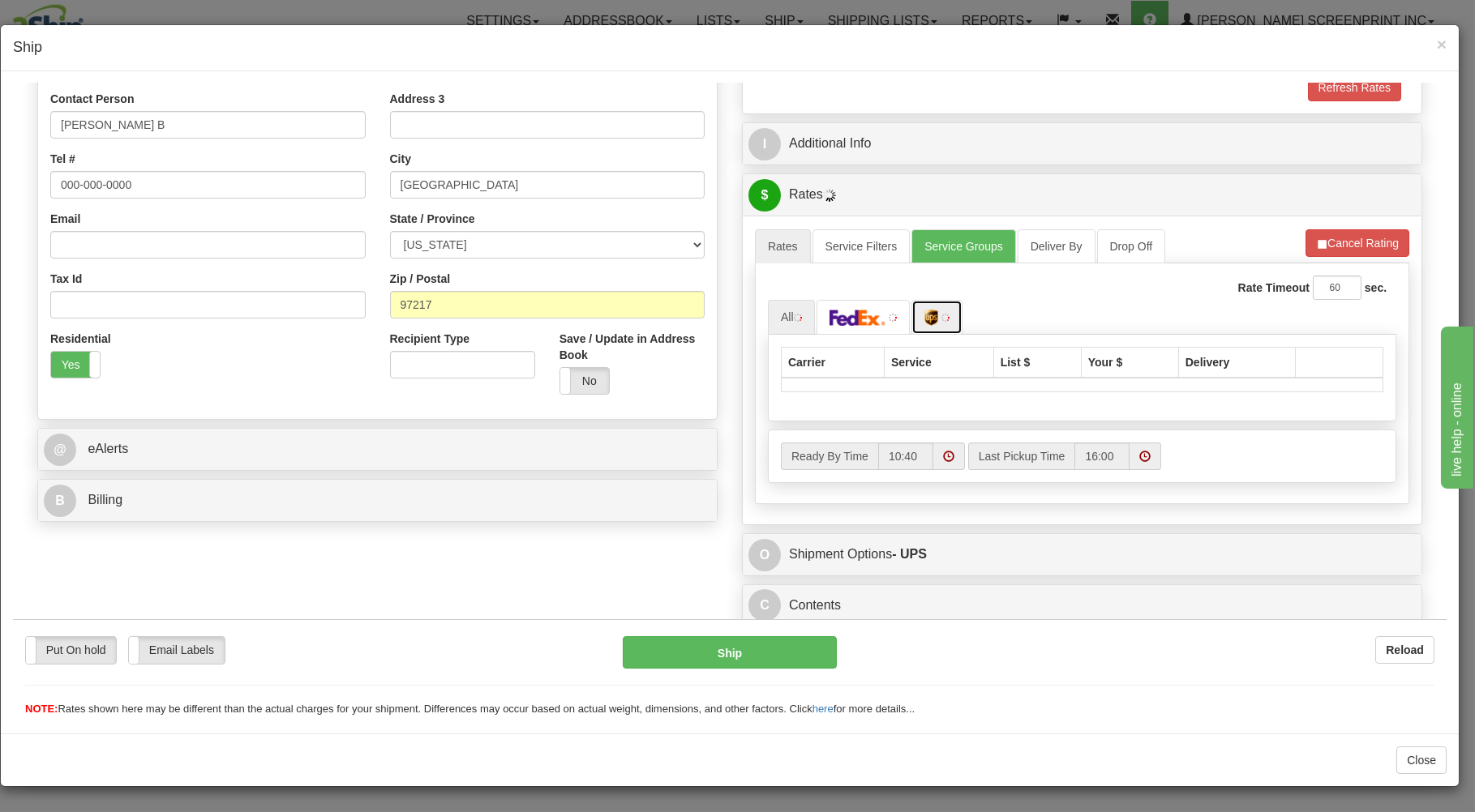
click at [924, 312] on link at bounding box center [937, 316] width 51 height 35
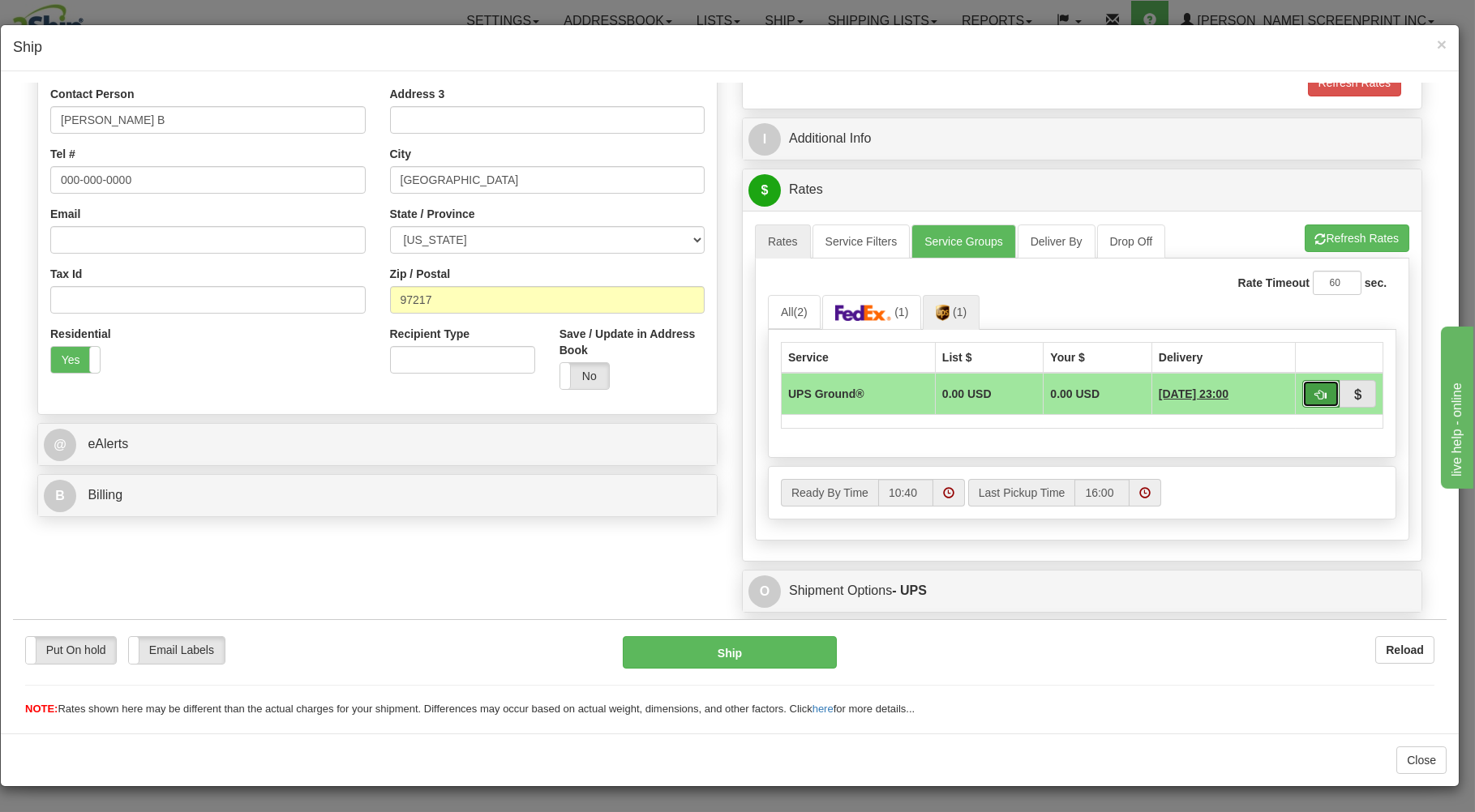
click at [1316, 397] on span "button" at bounding box center [1321, 394] width 11 height 10
type input "03"
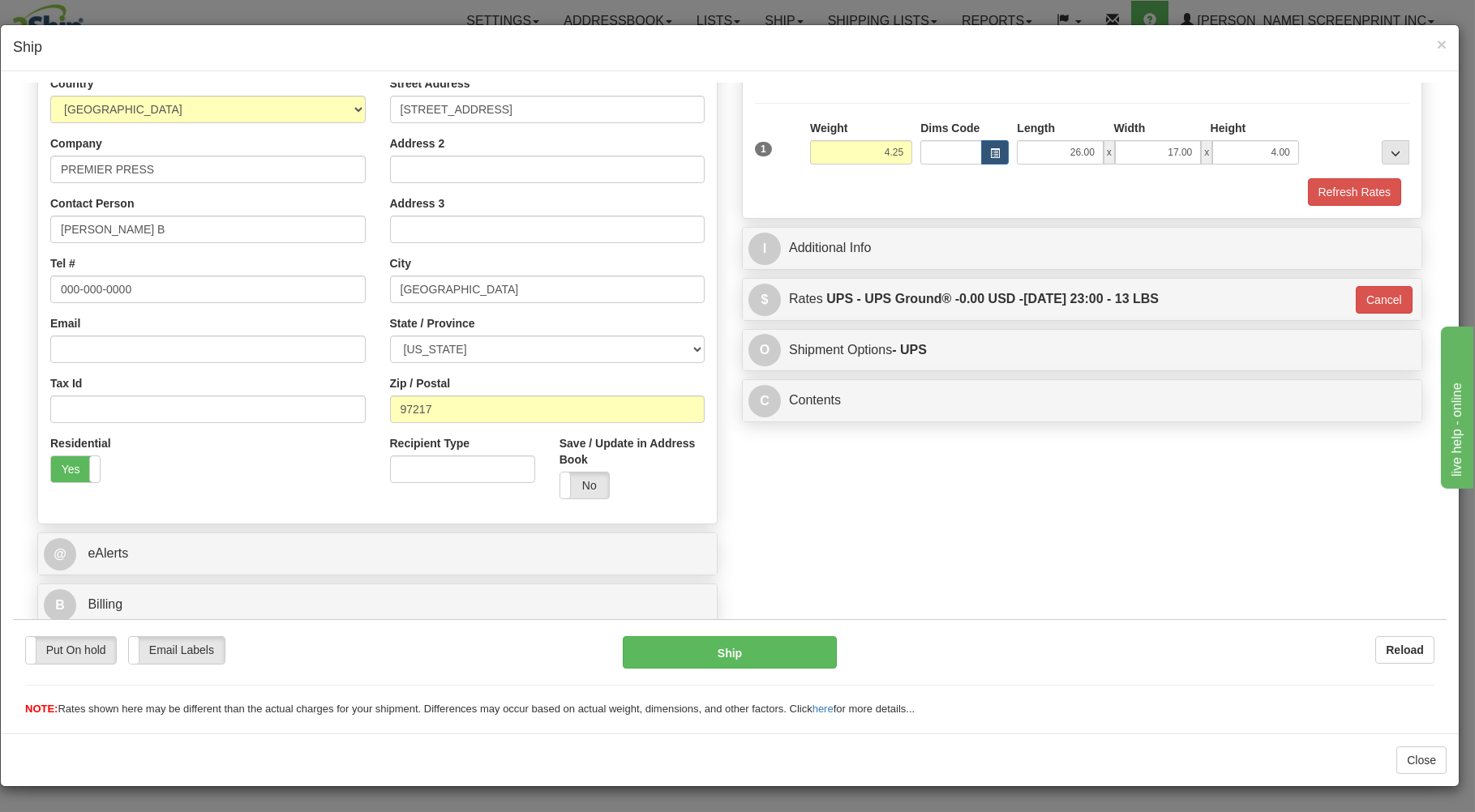
scroll to position [213, 0]
click at [782, 654] on button "Ship" at bounding box center [730, 652] width 215 height 33
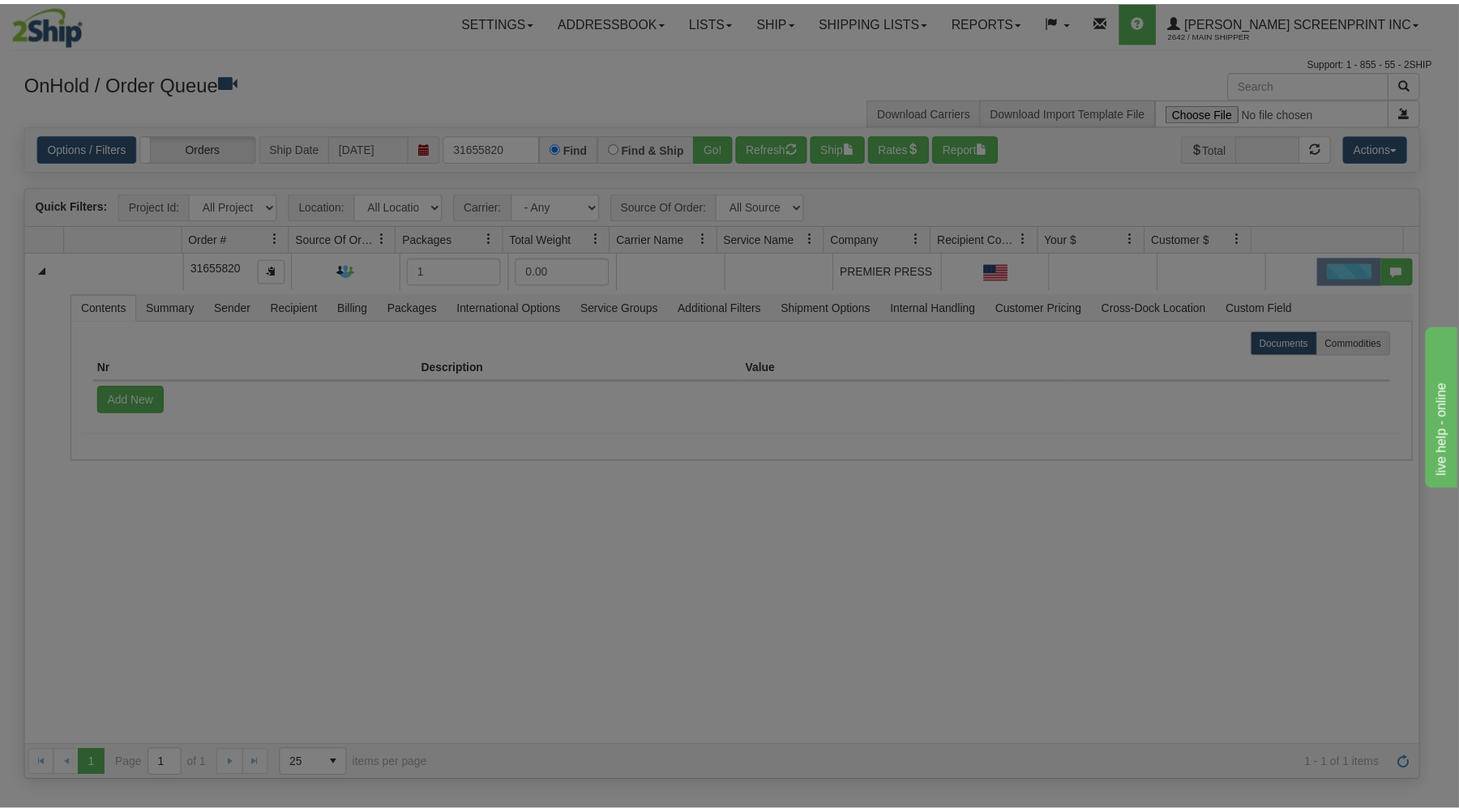
scroll to position [0, 0]
